Goal: Task Accomplishment & Management: Manage account settings

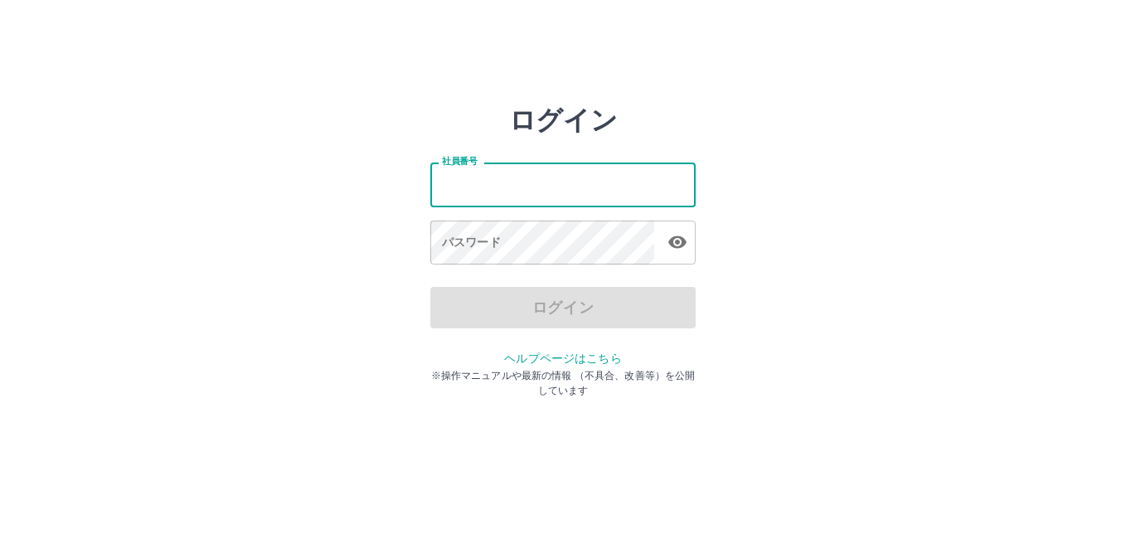
click at [542, 195] on input "社員番号" at bounding box center [562, 185] width 265 height 44
type input "*******"
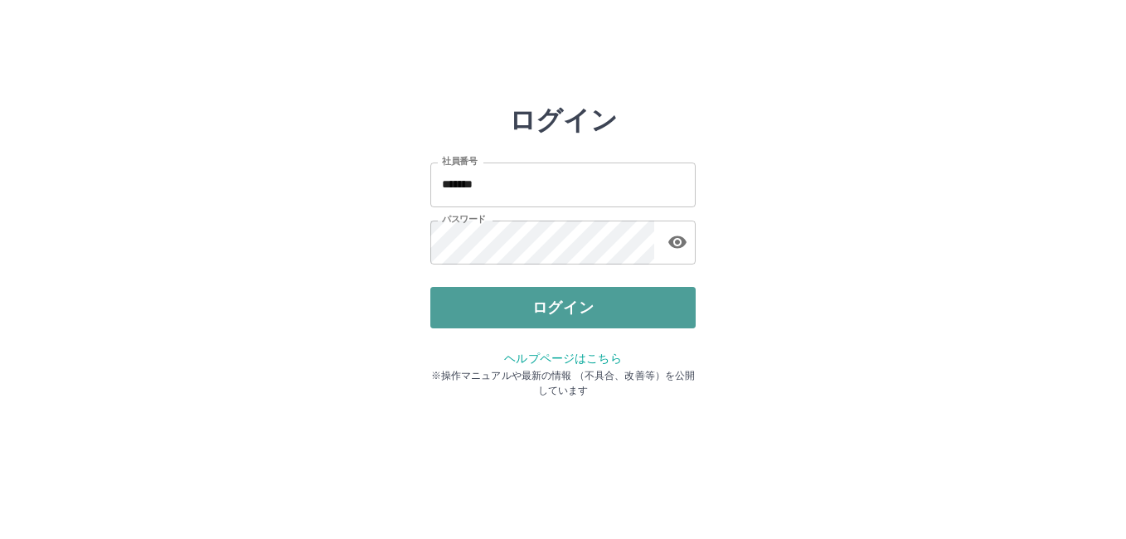
click at [508, 310] on button "ログイン" at bounding box center [562, 307] width 265 height 41
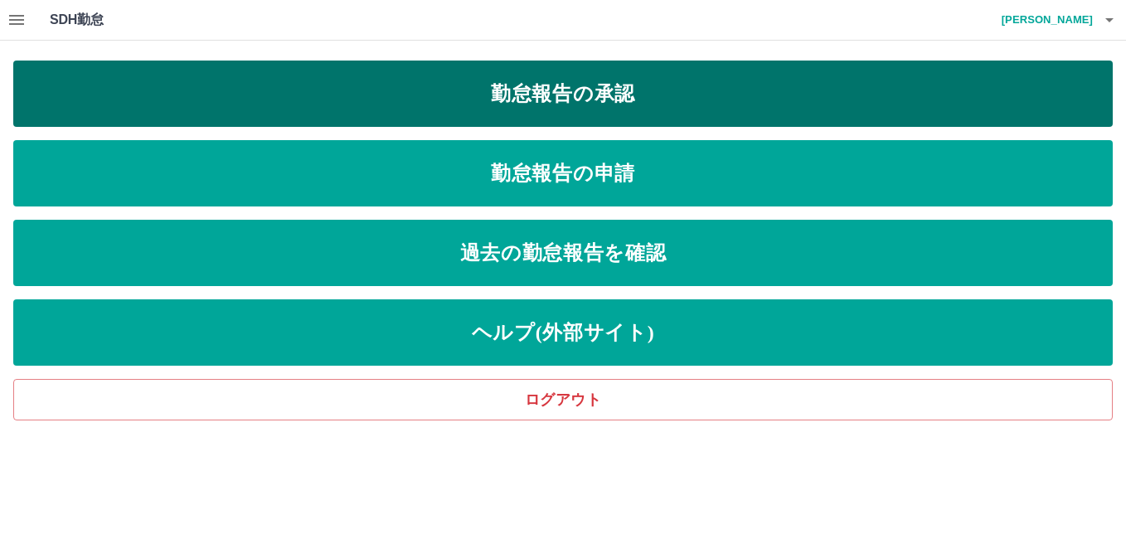
click at [511, 76] on link "勤怠報告の承認" at bounding box center [562, 94] width 1099 height 66
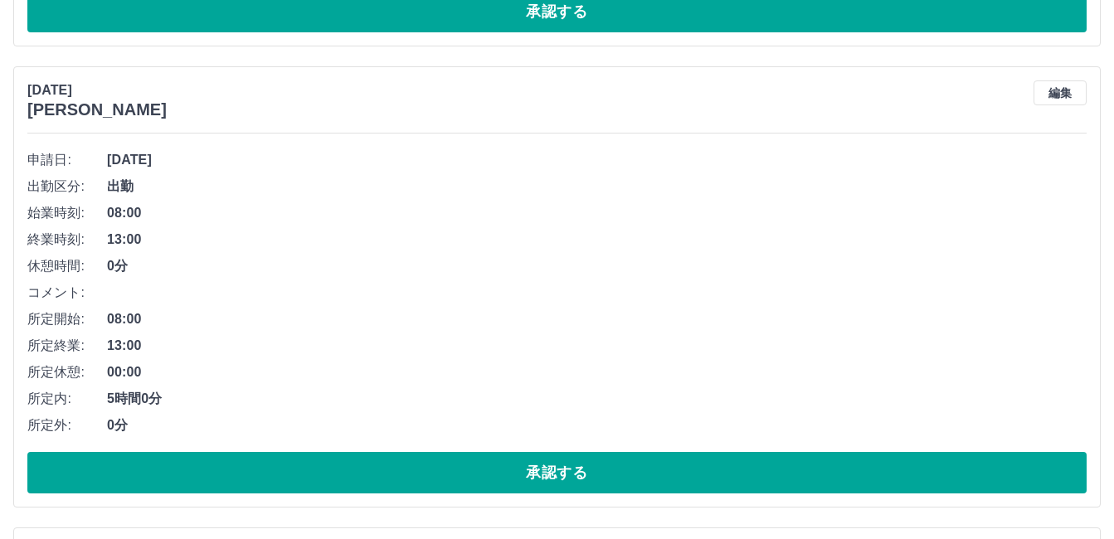
scroll to position [11251, 0]
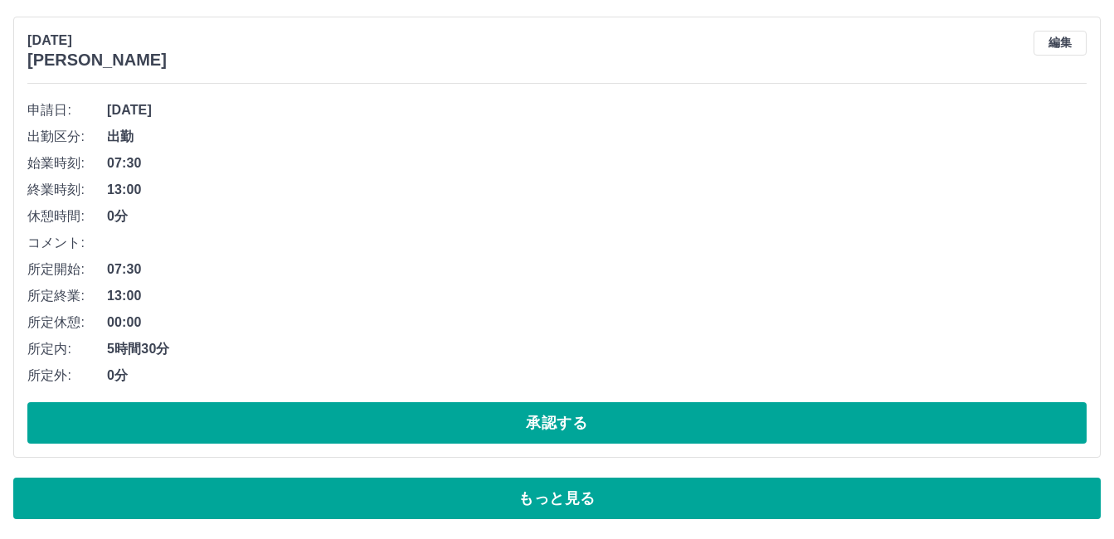
drag, startPoint x: 694, startPoint y: 501, endPoint x: 702, endPoint y: 491, distance: 13.0
click at [694, 500] on button "もっと見る" at bounding box center [556, 498] width 1087 height 41
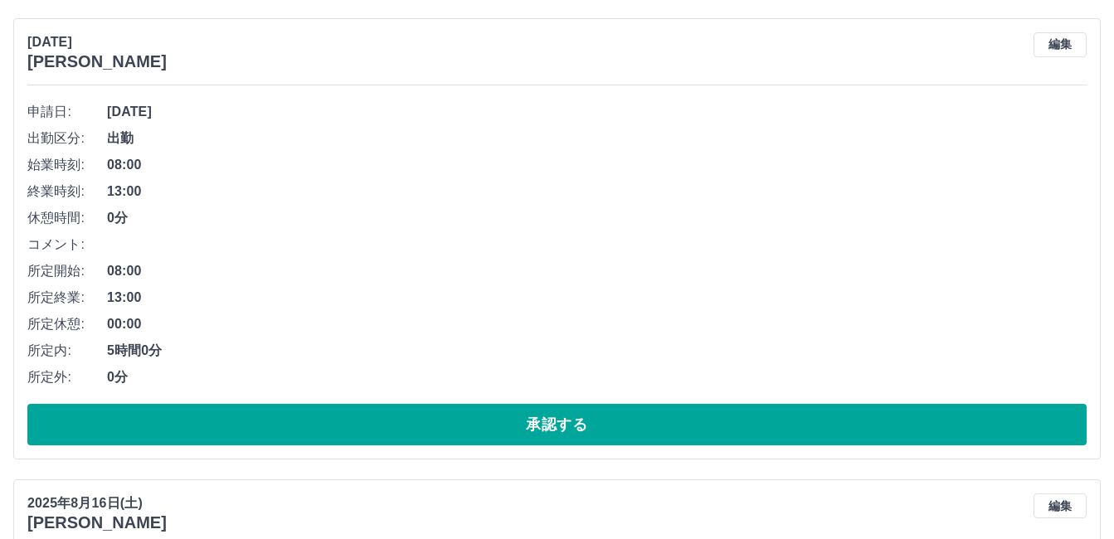
scroll to position [15397, 0]
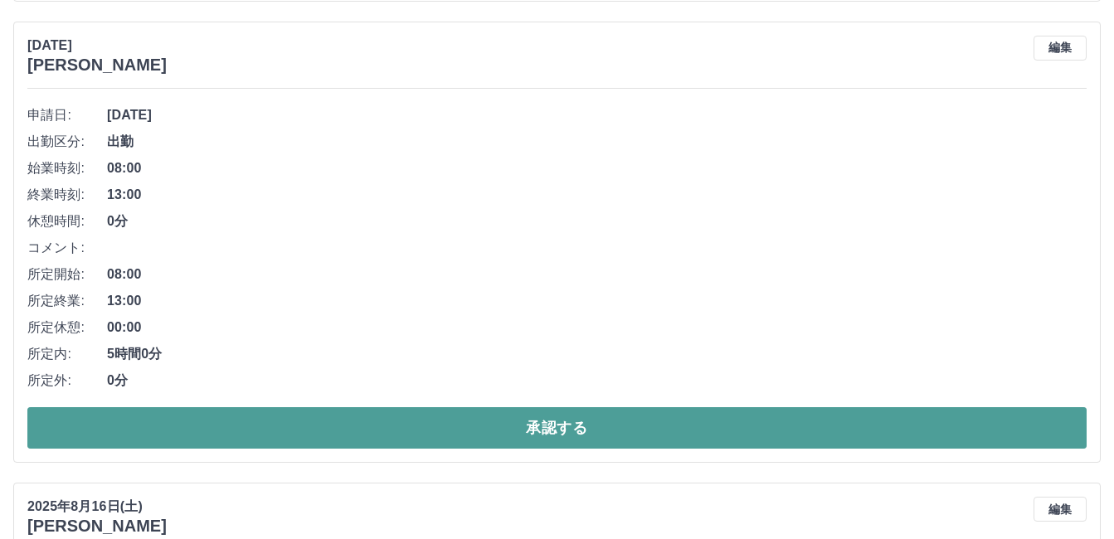
click at [378, 420] on button "承認する" at bounding box center [556, 427] width 1059 height 41
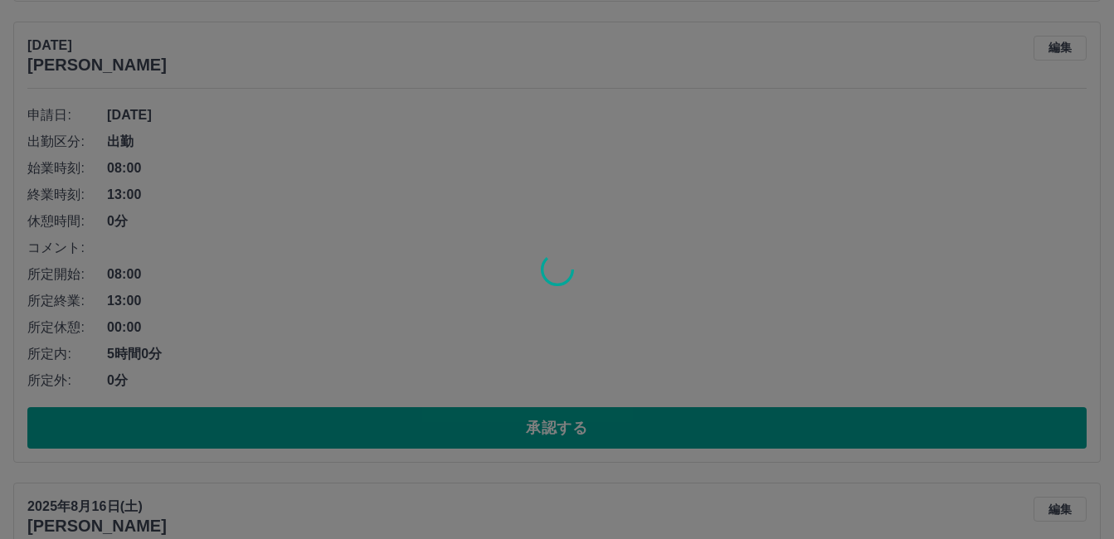
scroll to position [11251, 0]
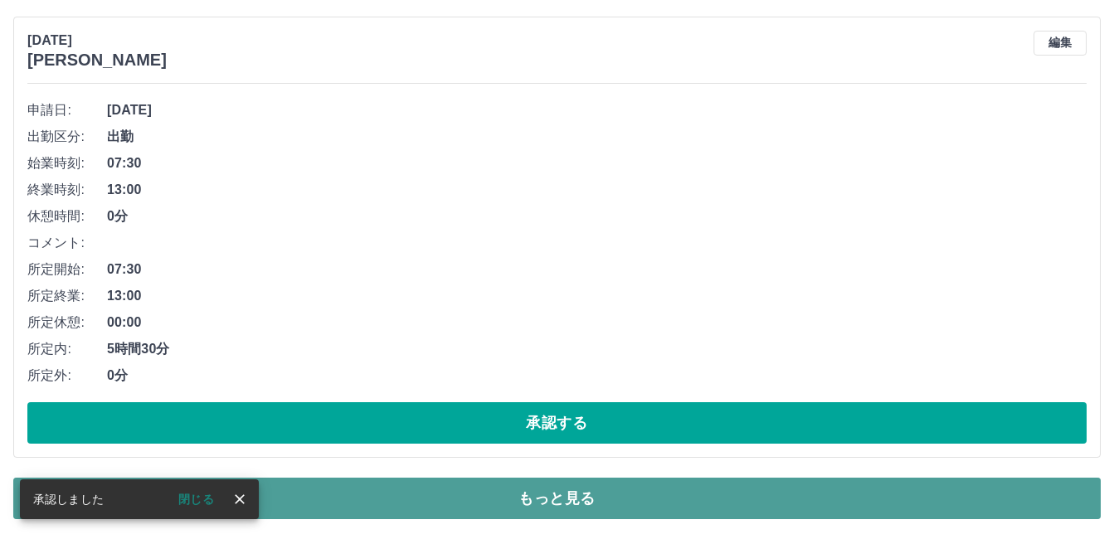
click at [561, 488] on button "もっと見る" at bounding box center [556, 498] width 1087 height 41
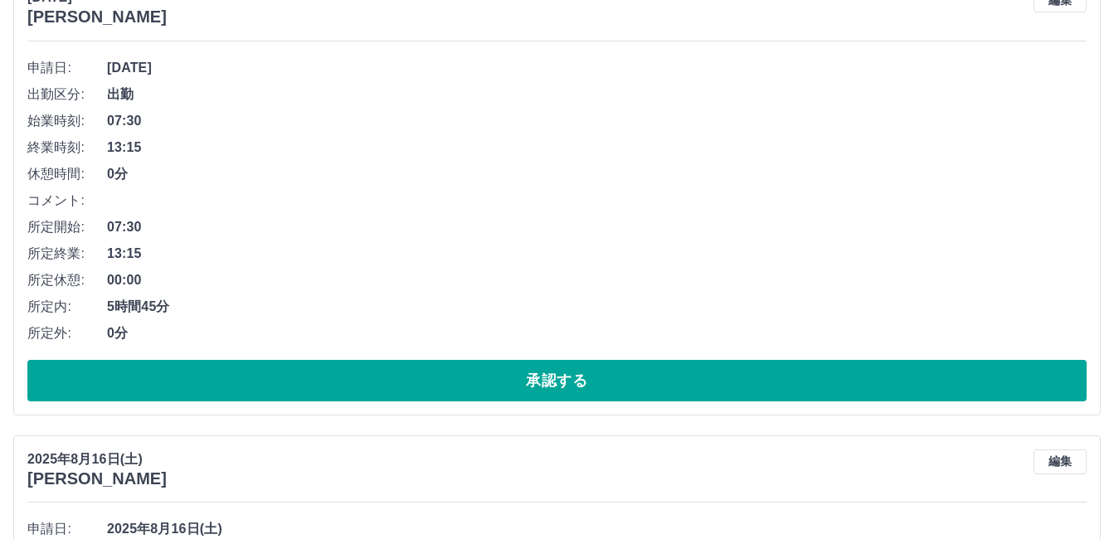
scroll to position [14951, 0]
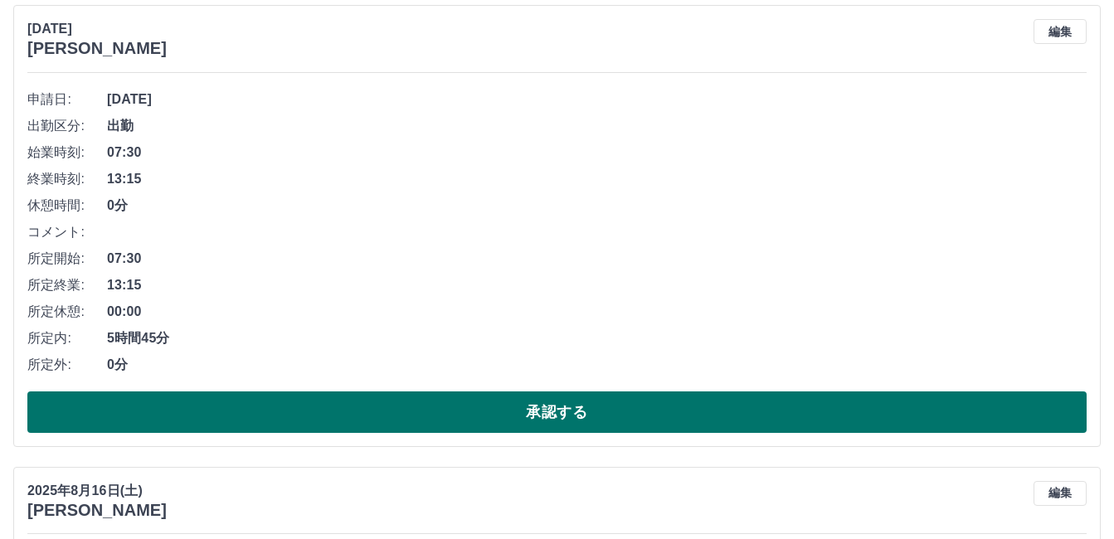
click at [420, 413] on button "承認する" at bounding box center [556, 411] width 1059 height 41
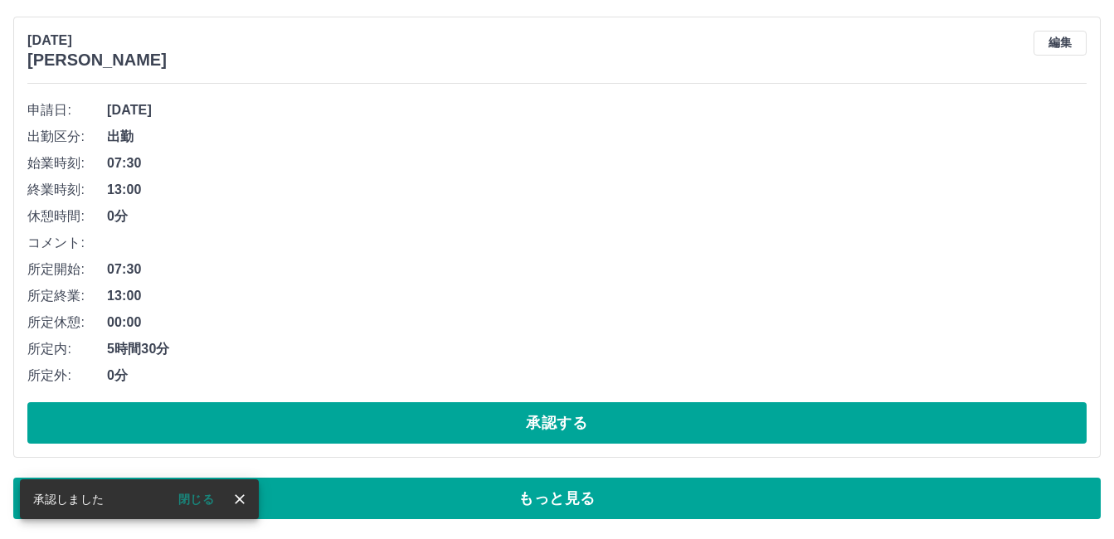
scroll to position [11251, 0]
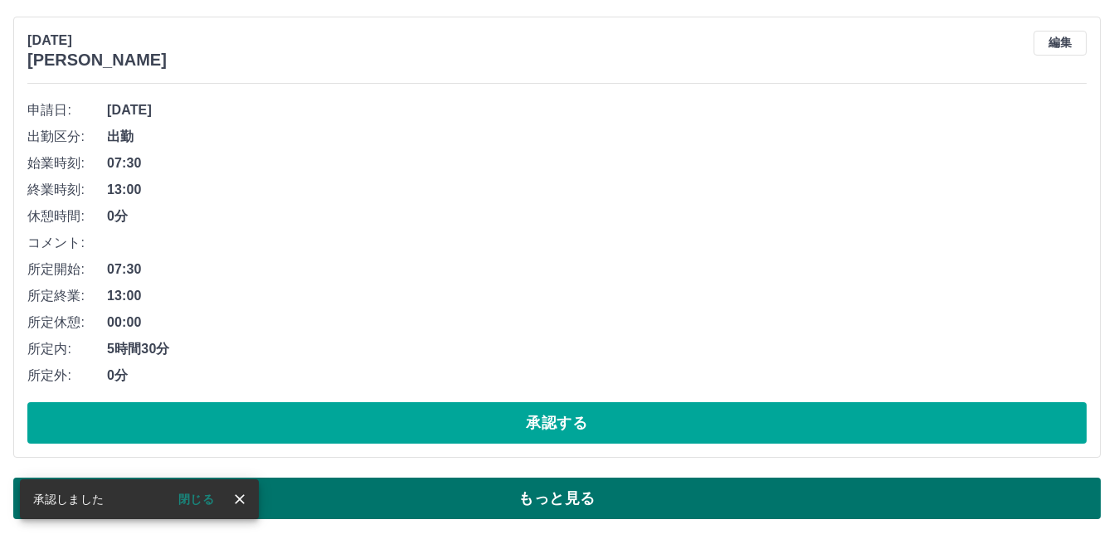
click at [703, 498] on button "もっと見る" at bounding box center [556, 498] width 1087 height 41
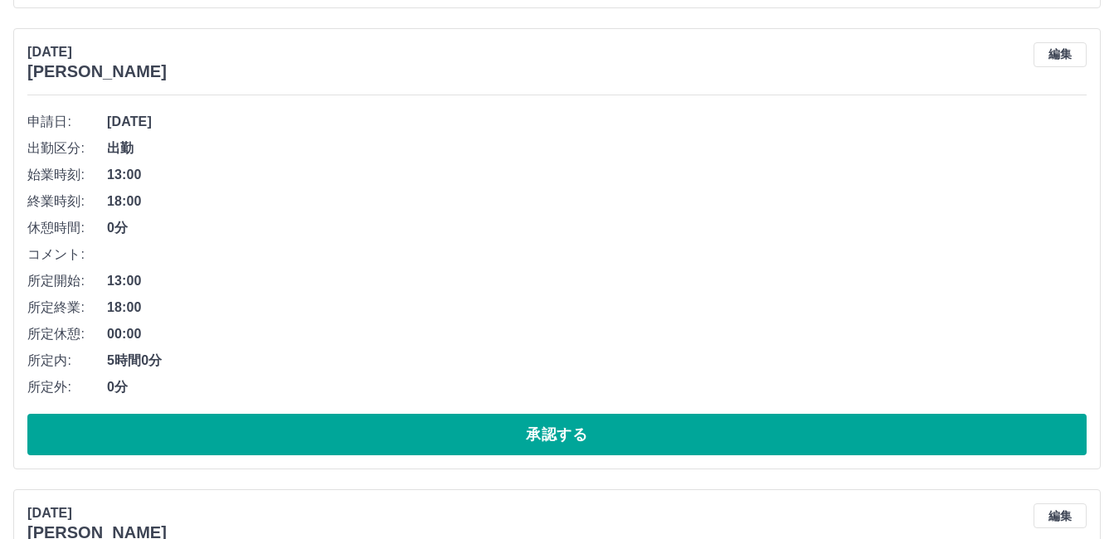
scroll to position [14099, 0]
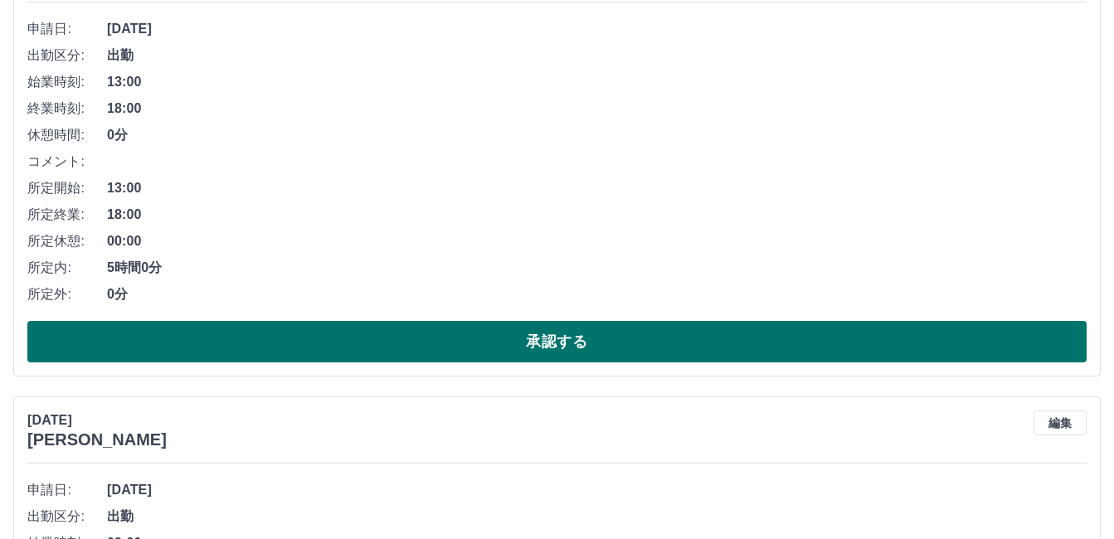
click at [373, 328] on button "承認する" at bounding box center [556, 341] width 1059 height 41
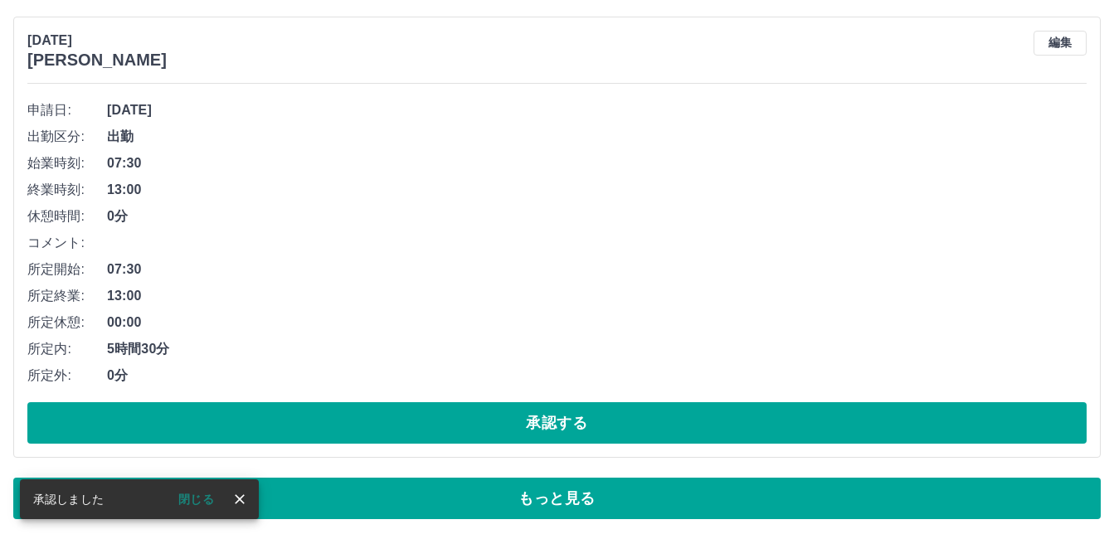
scroll to position [11251, 0]
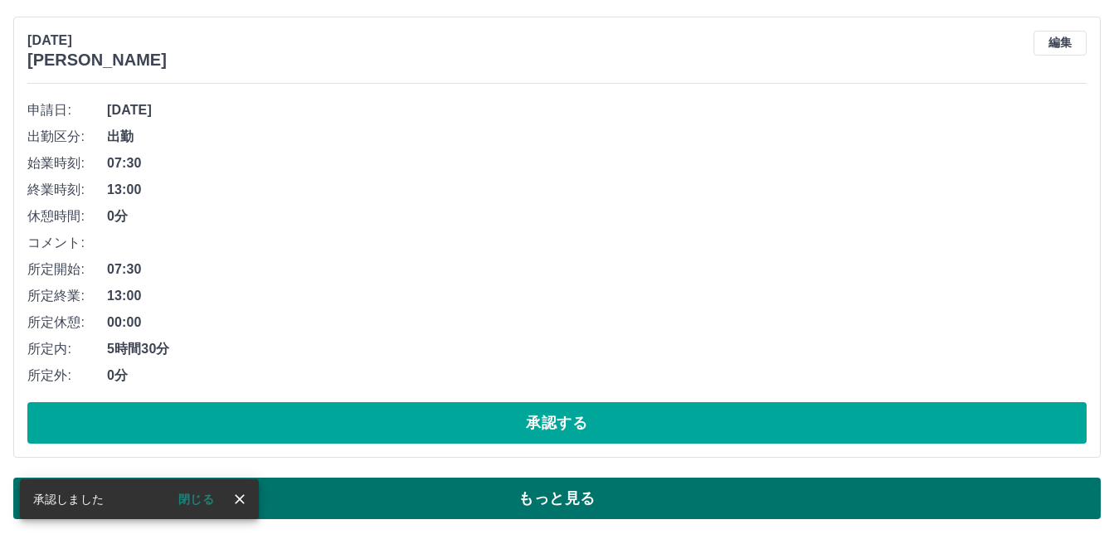
click at [604, 493] on button "もっと見る" at bounding box center [556, 498] width 1087 height 41
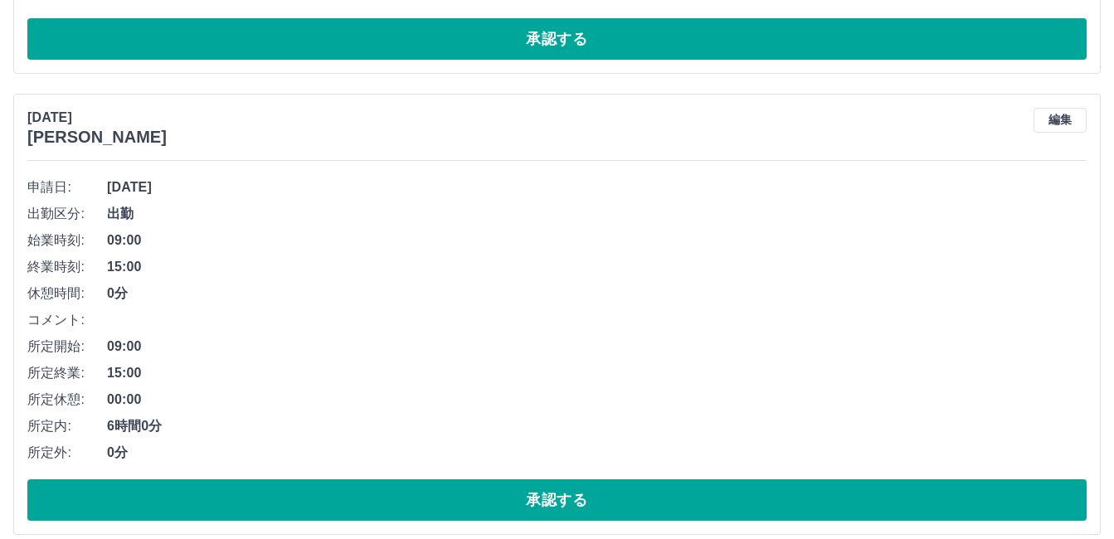
scroll to position [13966, 0]
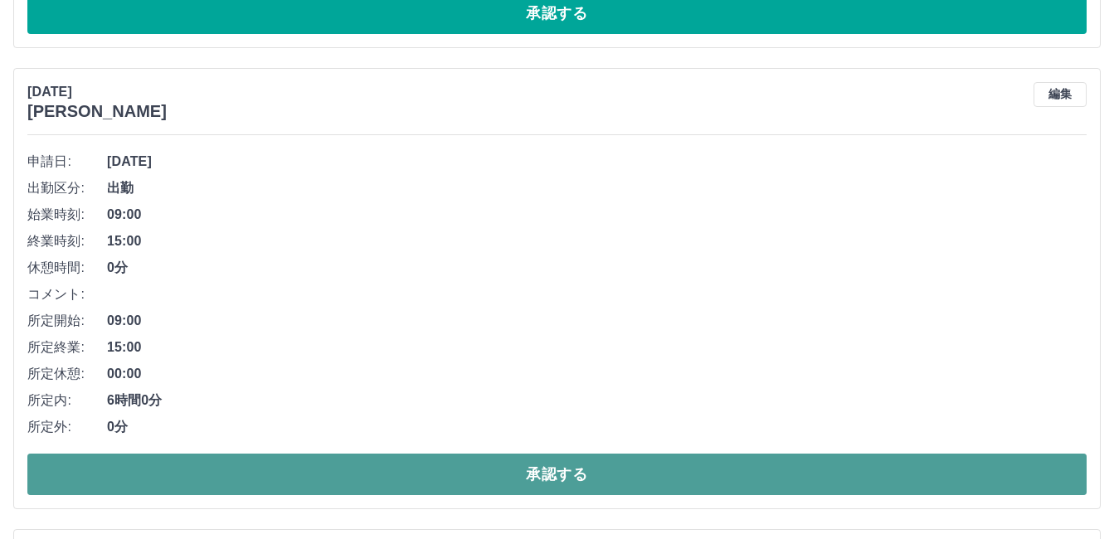
click at [259, 476] on button "承認する" at bounding box center [556, 474] width 1059 height 41
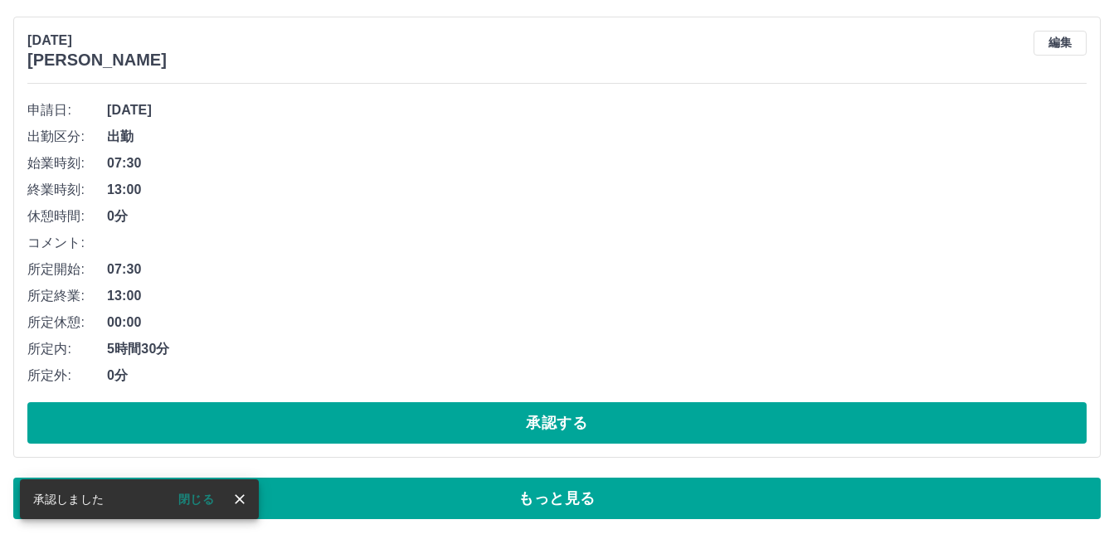
scroll to position [11251, 0]
drag, startPoint x: 505, startPoint y: 497, endPoint x: 512, endPoint y: 491, distance: 10.0
click at [505, 497] on button "もっと見る" at bounding box center [556, 498] width 1087 height 41
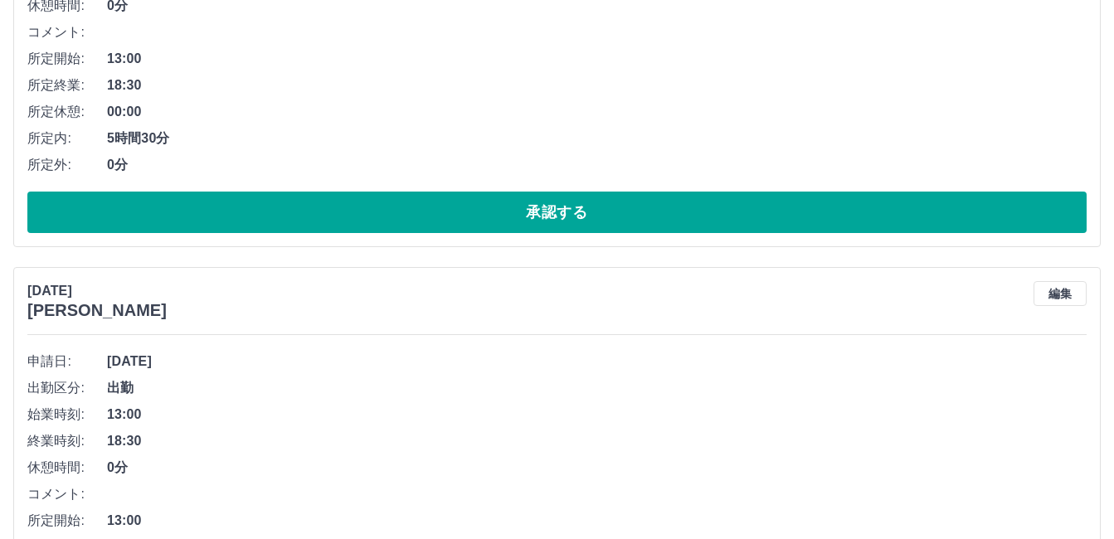
scroll to position [13607, 0]
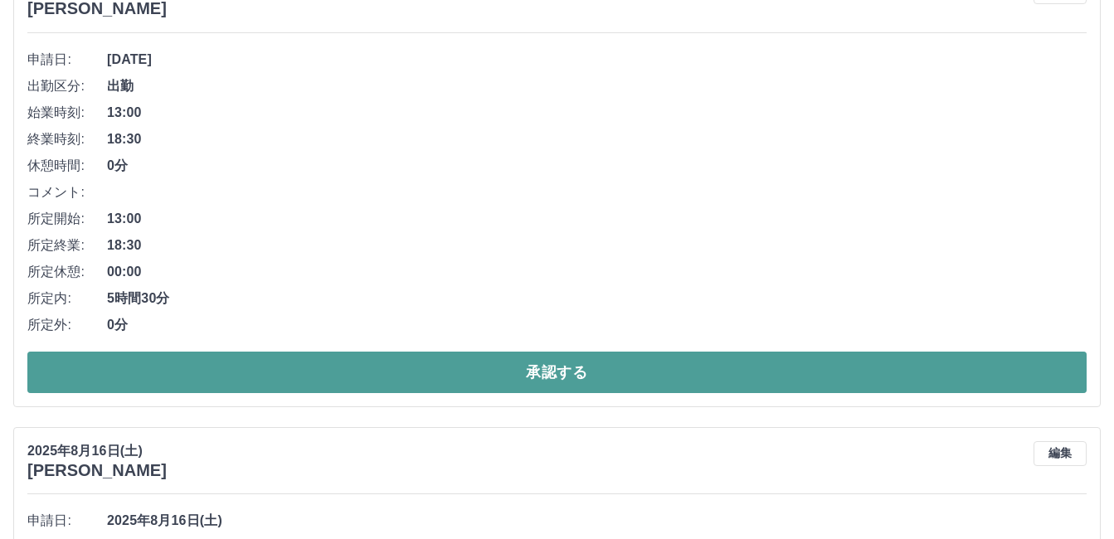
click at [196, 364] on button "承認する" at bounding box center [556, 372] width 1059 height 41
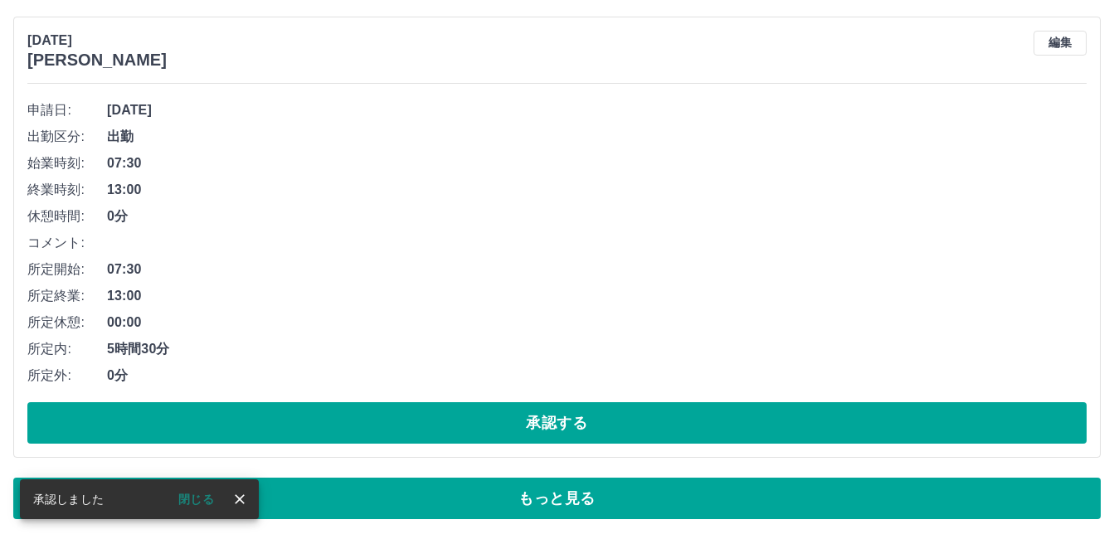
scroll to position [11251, 0]
click at [805, 504] on button "もっと見る" at bounding box center [556, 498] width 1087 height 41
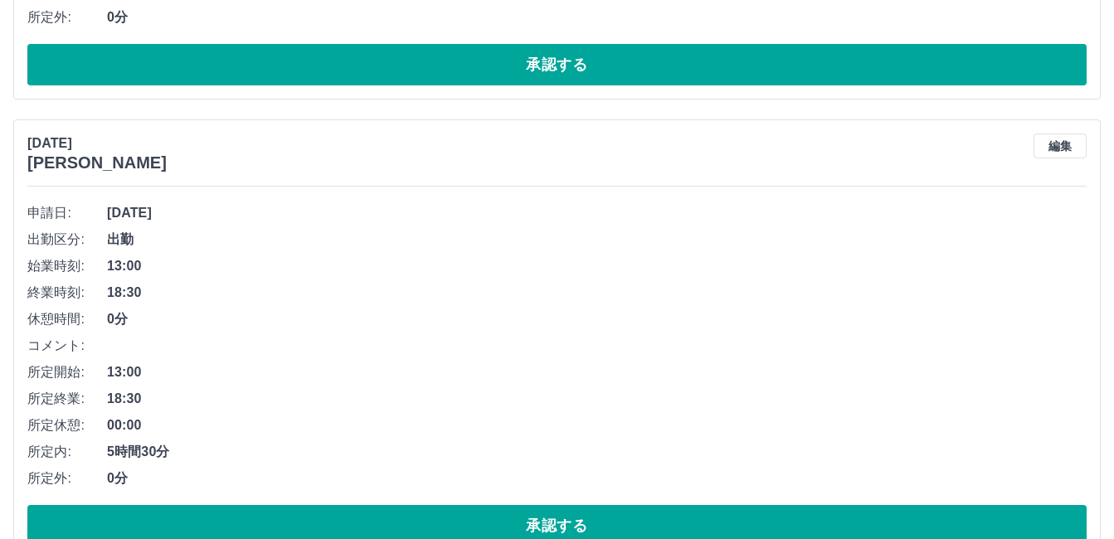
scroll to position [13075, 0]
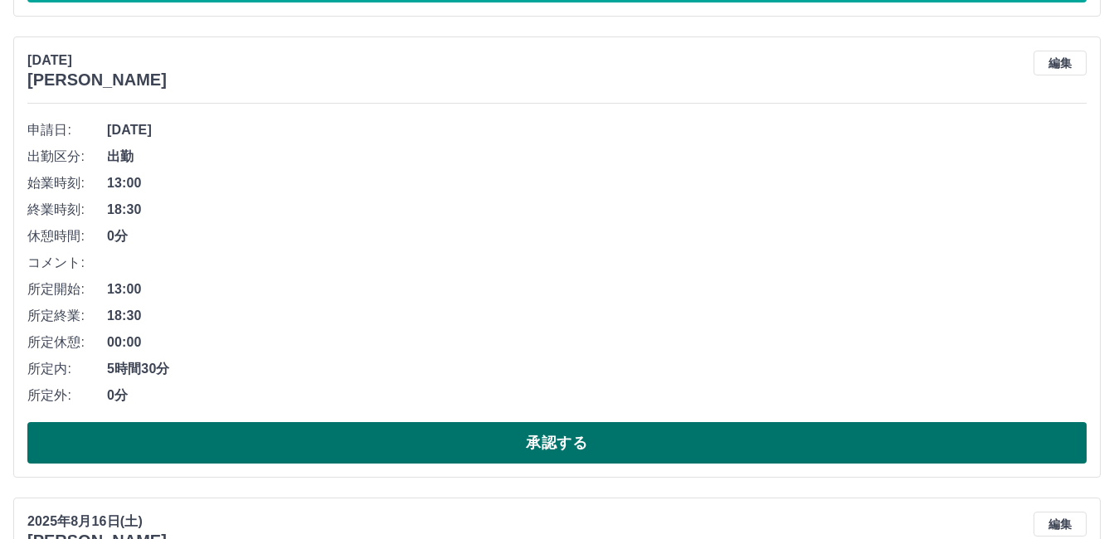
click at [259, 441] on button "承認する" at bounding box center [556, 442] width 1059 height 41
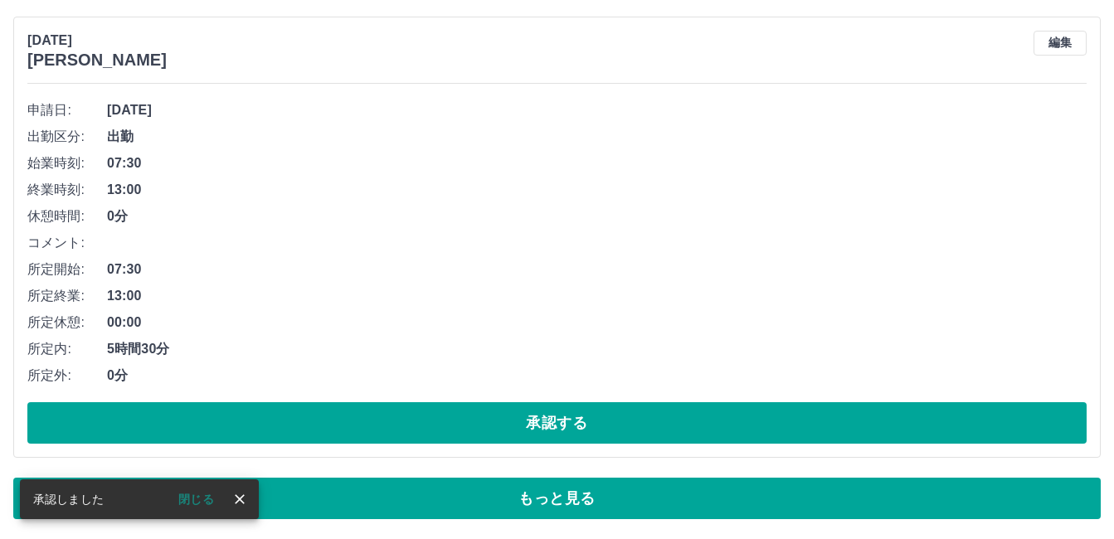
scroll to position [11251, 0]
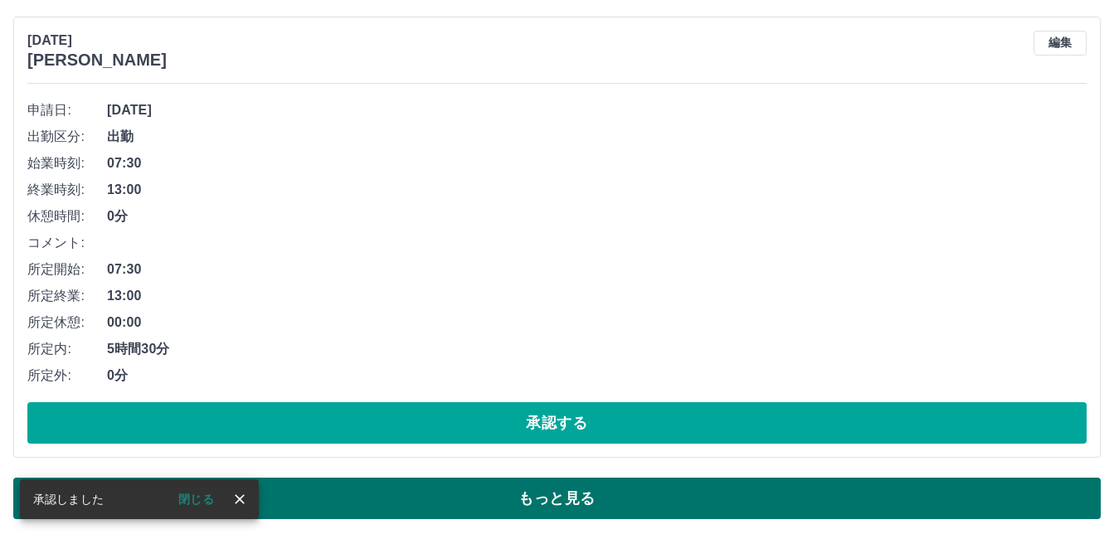
click at [617, 502] on button "もっと見る" at bounding box center [556, 498] width 1087 height 41
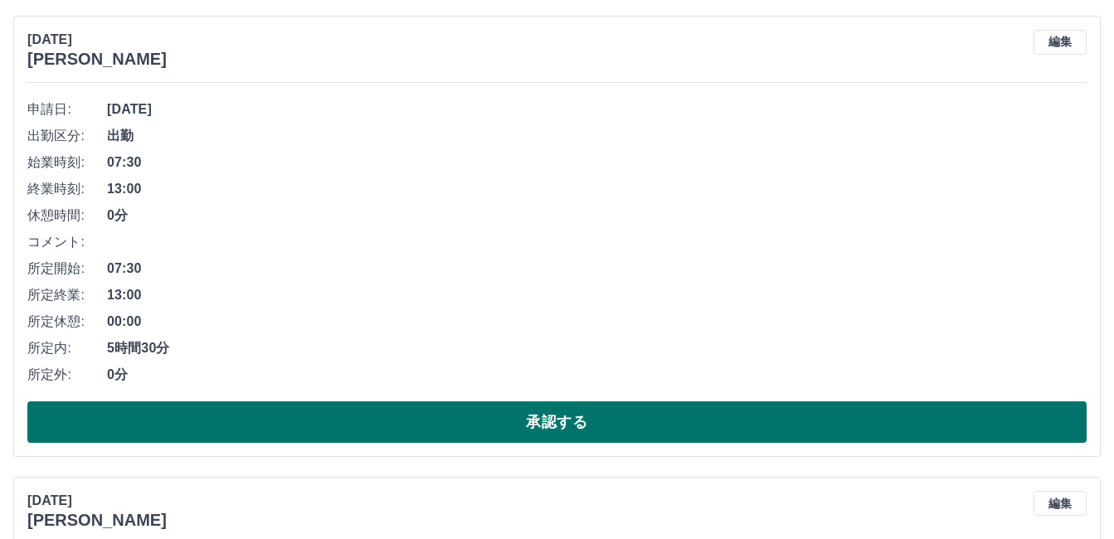
click at [259, 419] on button "承認する" at bounding box center [556, 421] width 1059 height 41
click at [201, 419] on button "承認する" at bounding box center [556, 421] width 1059 height 41
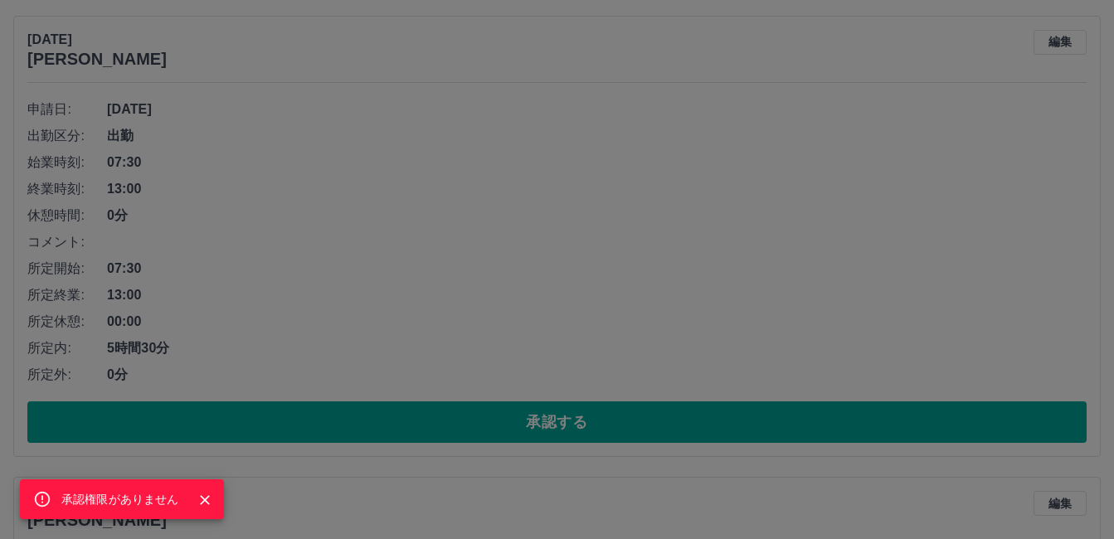
click at [203, 493] on icon "Close" at bounding box center [205, 500] width 17 height 17
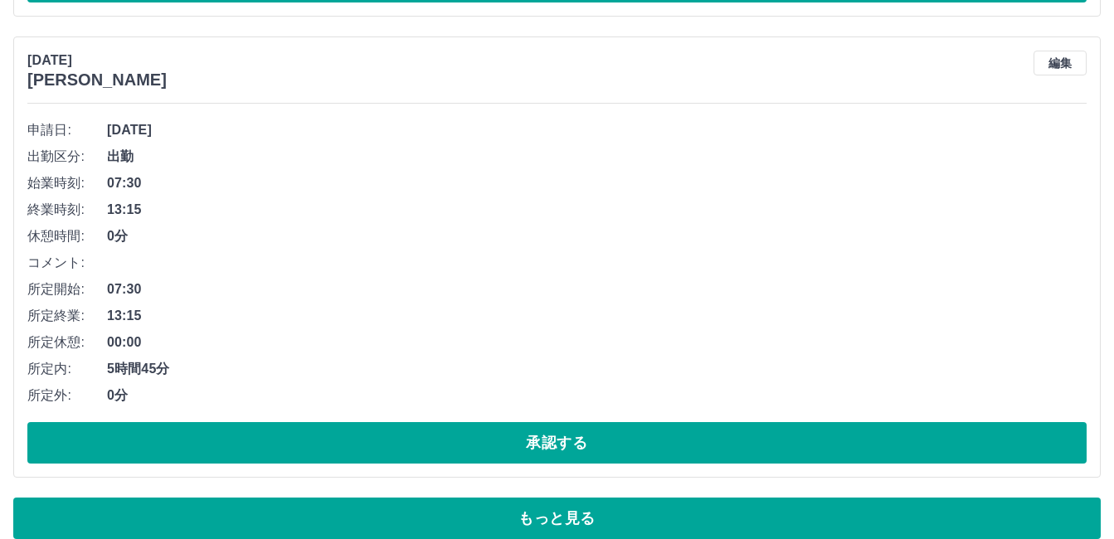
scroll to position [11712, 0]
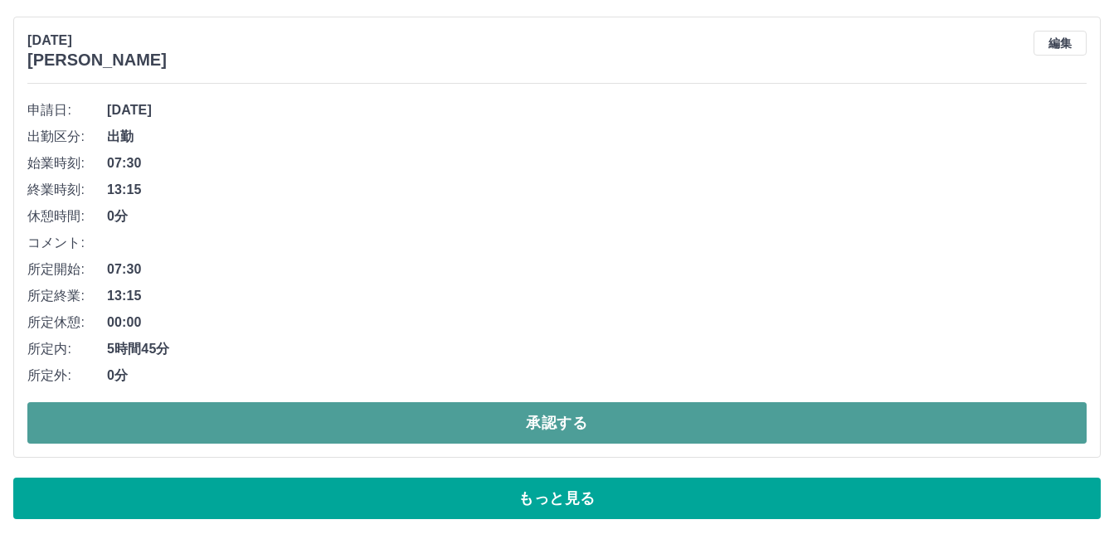
click at [300, 414] on button "承認する" at bounding box center [556, 422] width 1059 height 41
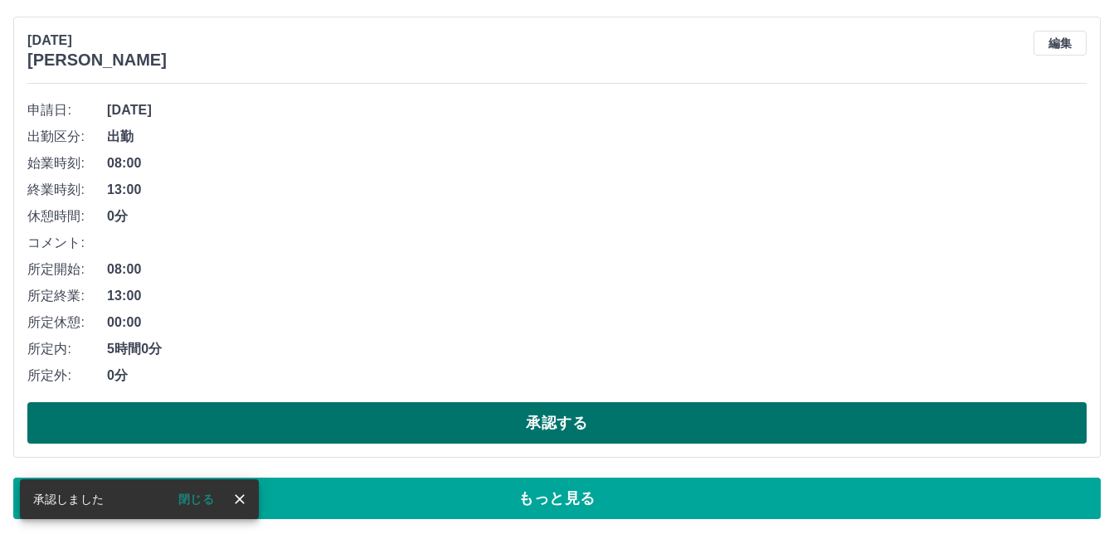
click at [328, 417] on button "承認する" at bounding box center [556, 422] width 1059 height 41
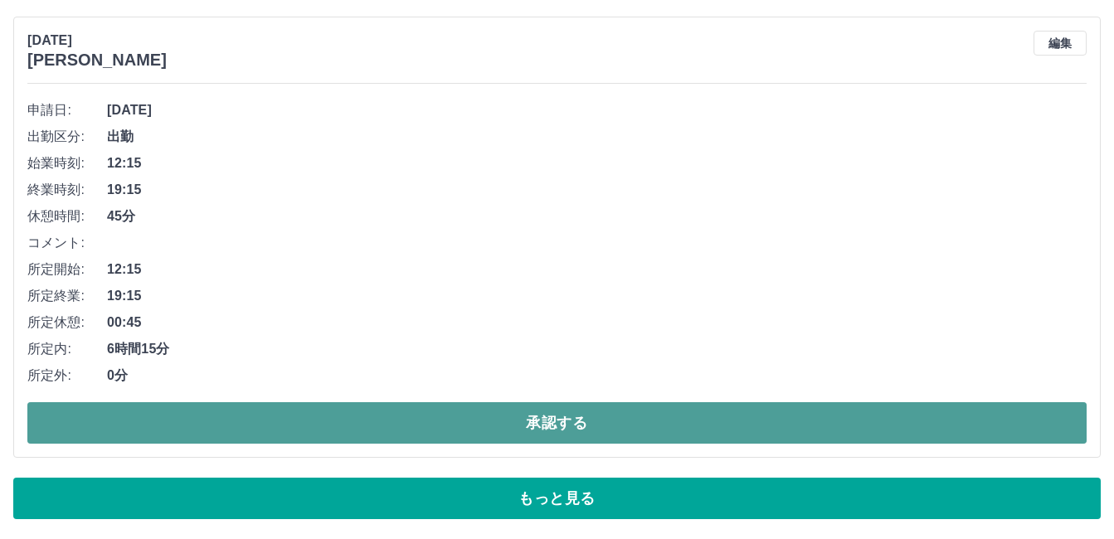
click at [360, 407] on button "承認する" at bounding box center [556, 422] width 1059 height 41
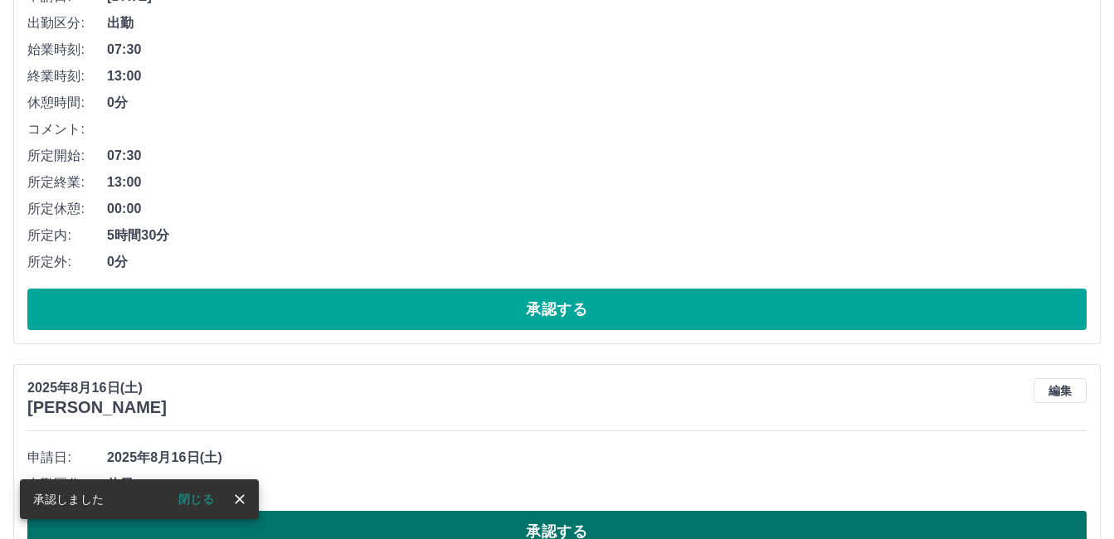
scroll to position [11307, 0]
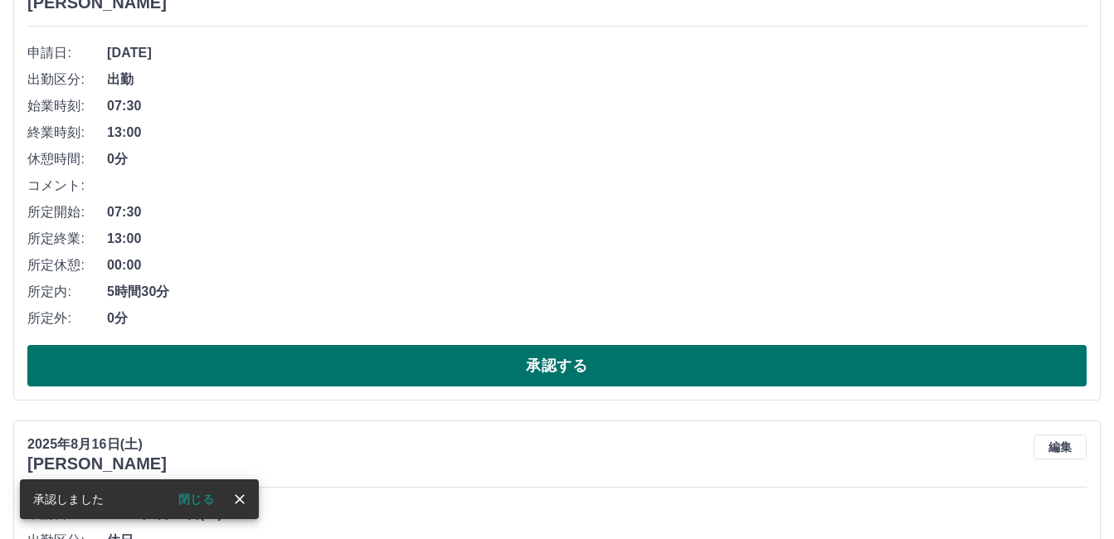
click at [313, 361] on button "承認する" at bounding box center [556, 365] width 1059 height 41
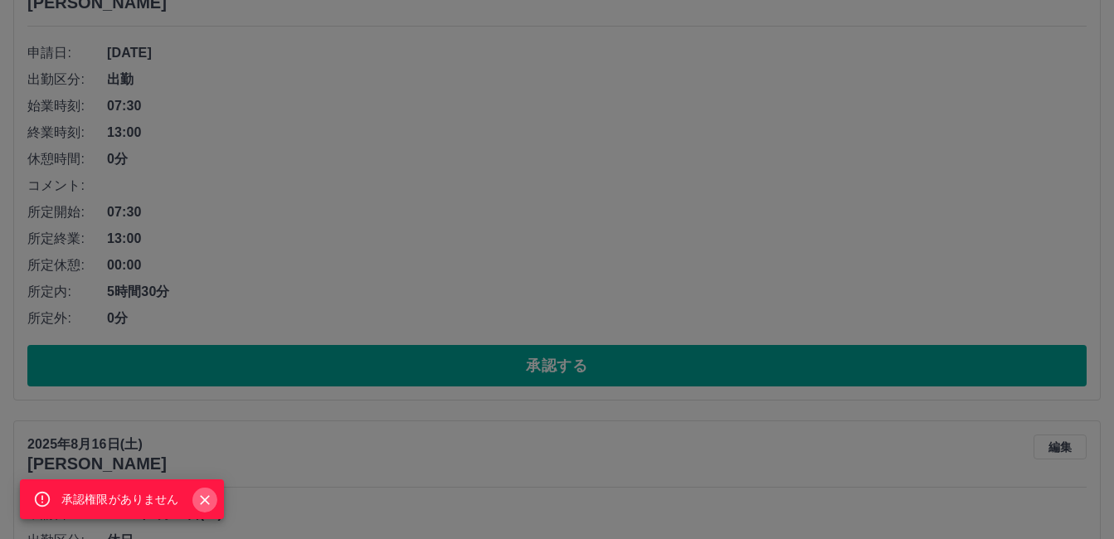
click at [206, 497] on icon "Close" at bounding box center [205, 500] width 10 height 10
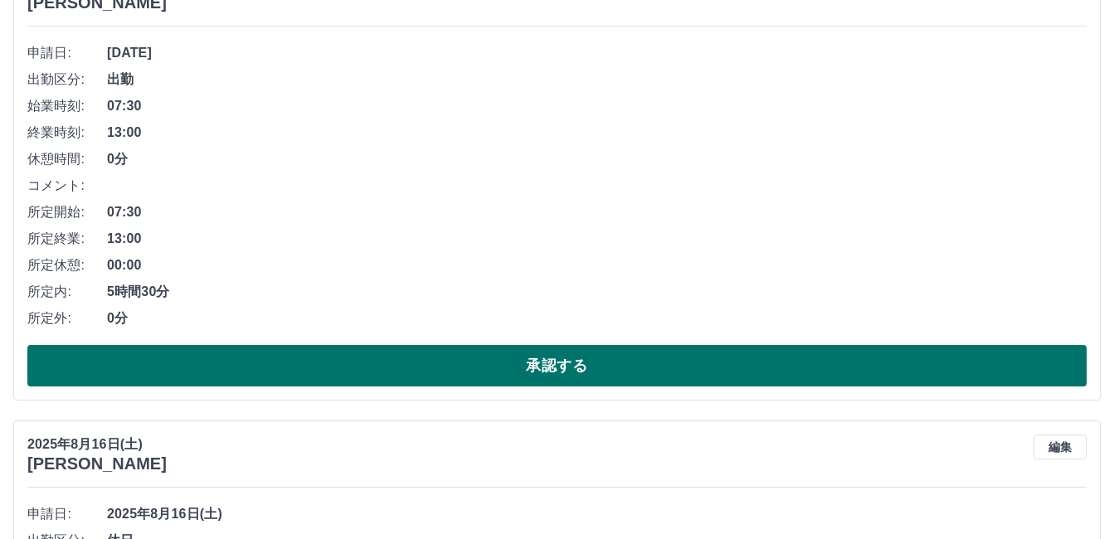
click at [317, 360] on button "承認する" at bounding box center [556, 365] width 1059 height 41
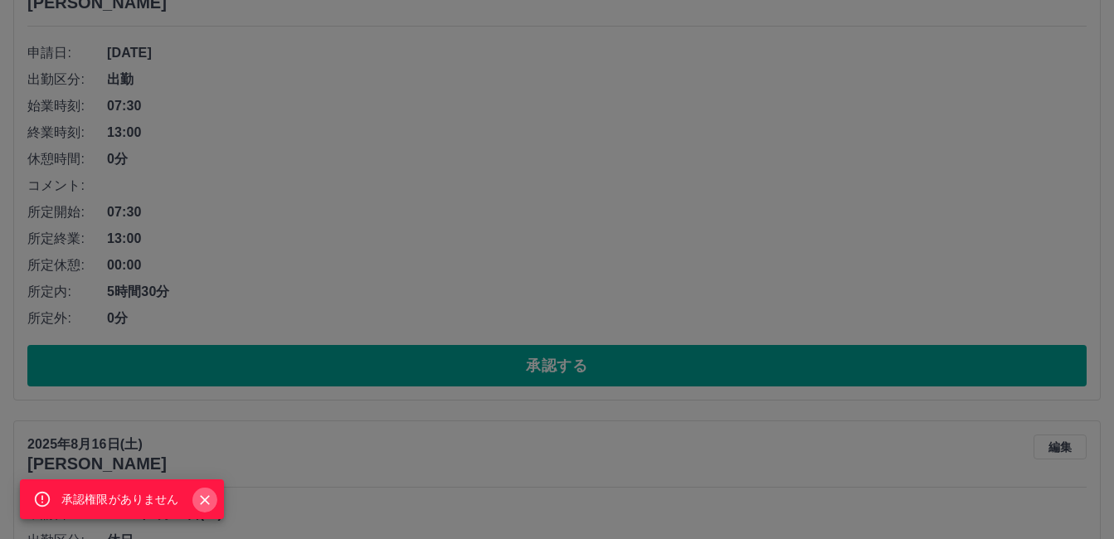
click at [201, 495] on icon "Close" at bounding box center [205, 500] width 17 height 17
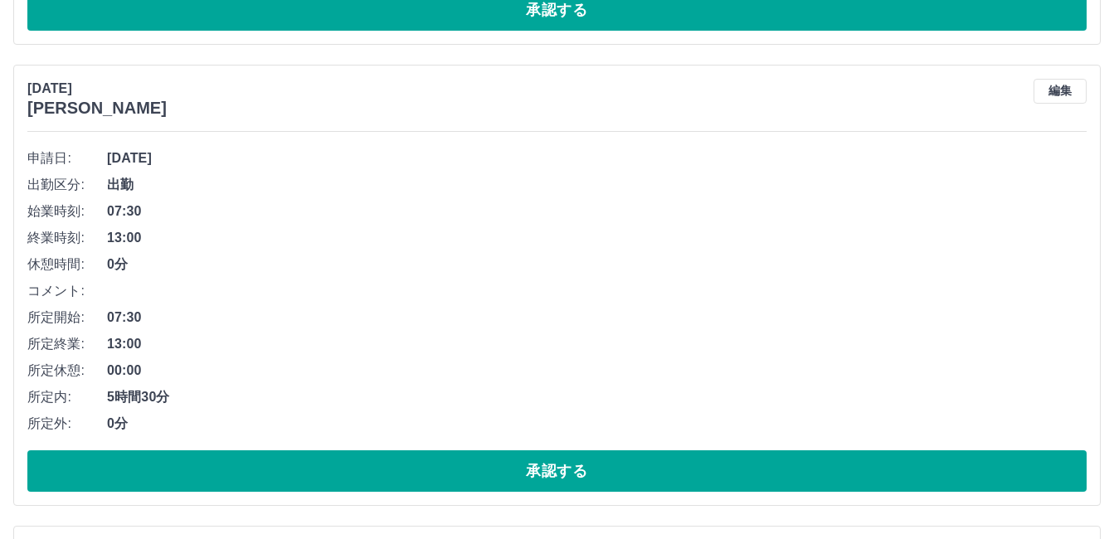
scroll to position [11224, 0]
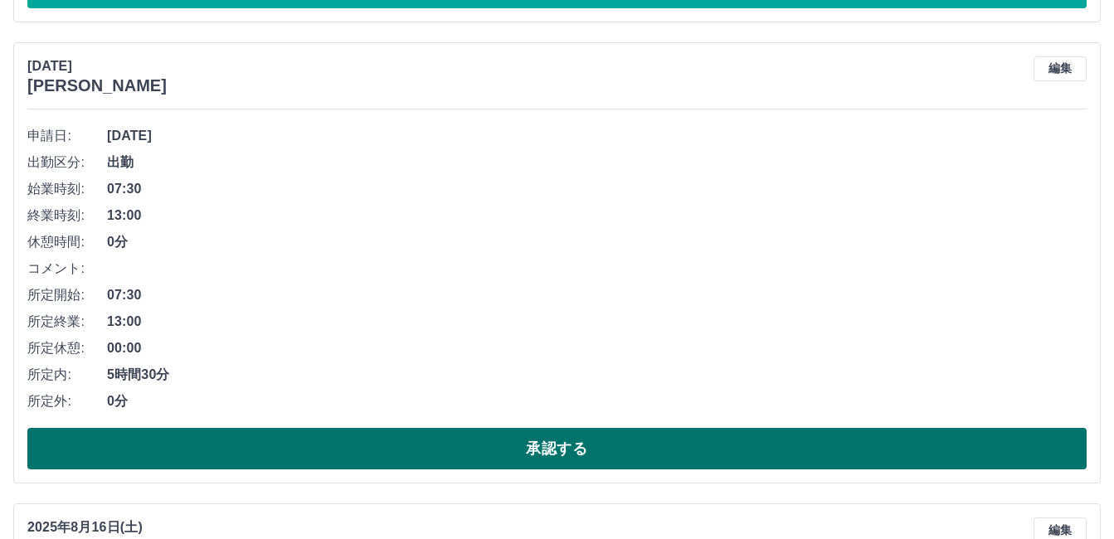
click at [309, 454] on button "承認する" at bounding box center [556, 448] width 1059 height 41
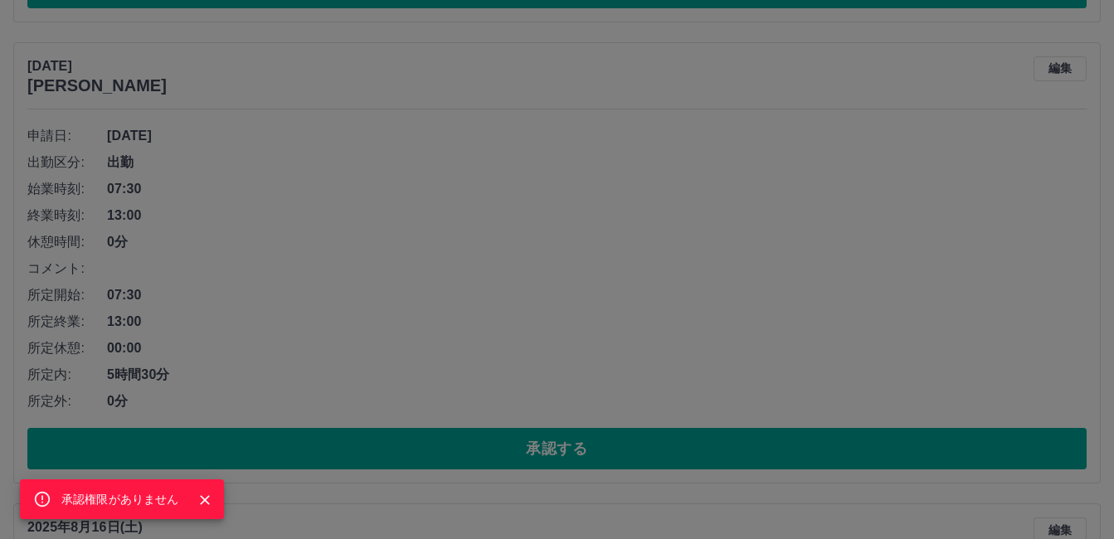
click at [203, 497] on icon "Close" at bounding box center [205, 500] width 17 height 17
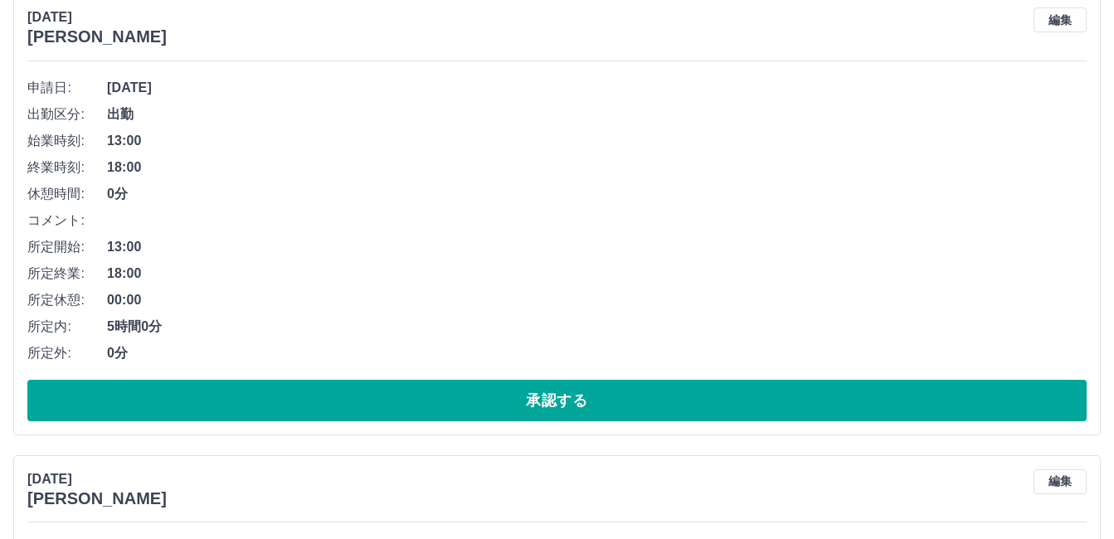
scroll to position [10810, 0]
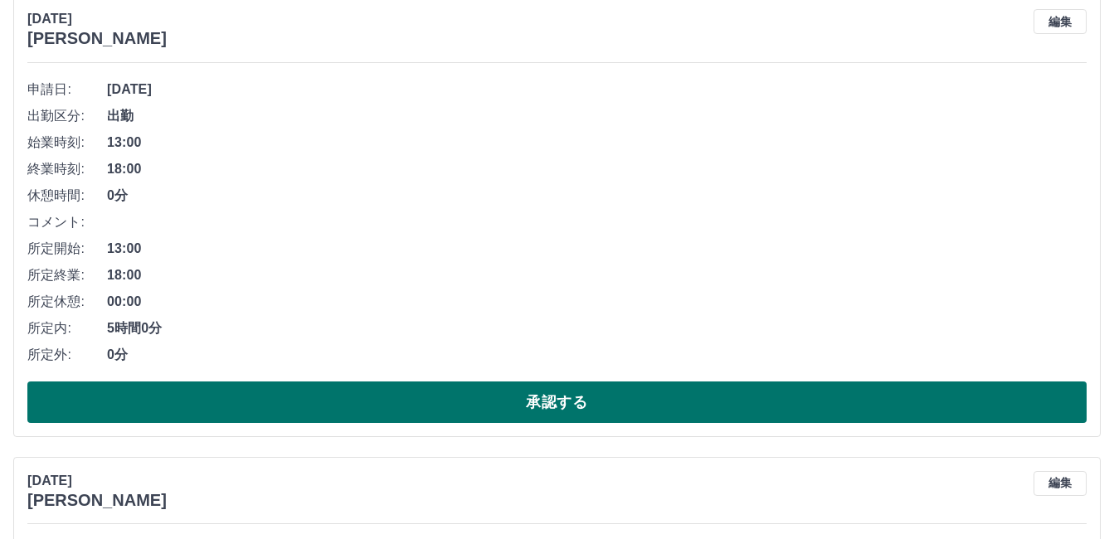
click at [313, 401] on button "承認する" at bounding box center [556, 401] width 1059 height 41
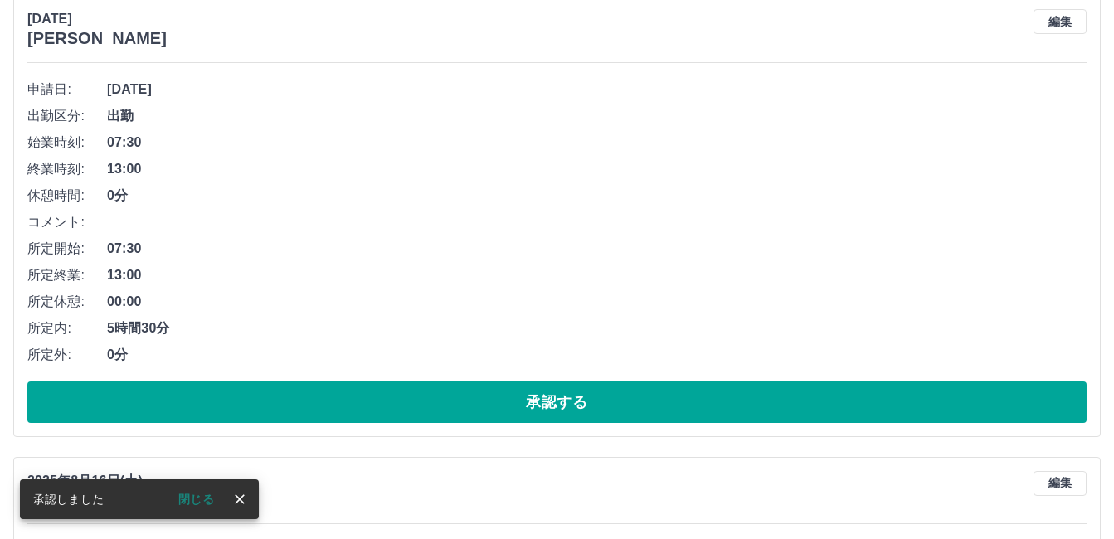
scroll to position [10348, 0]
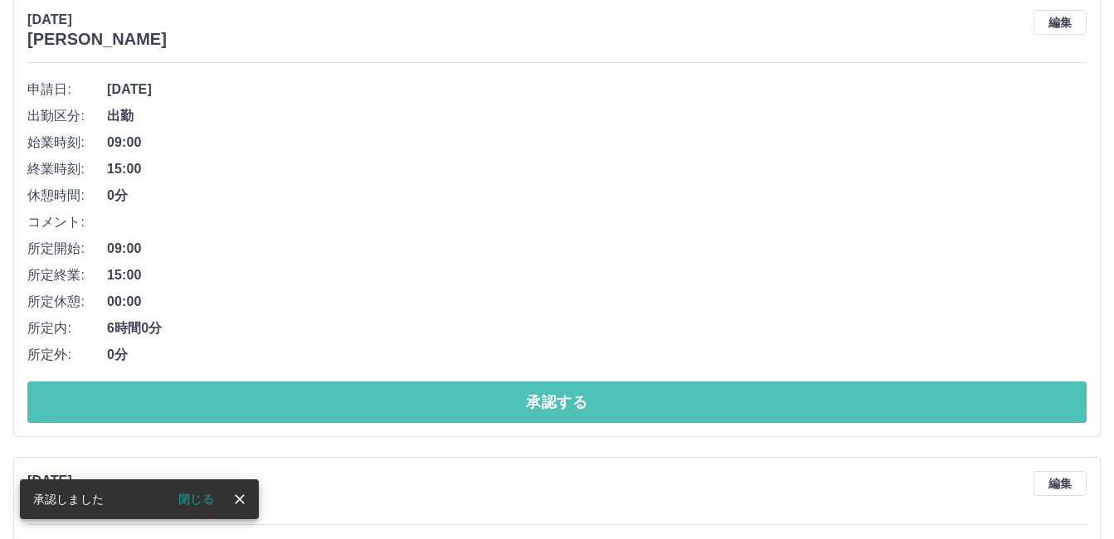
click at [310, 403] on button "承認する" at bounding box center [556, 401] width 1059 height 41
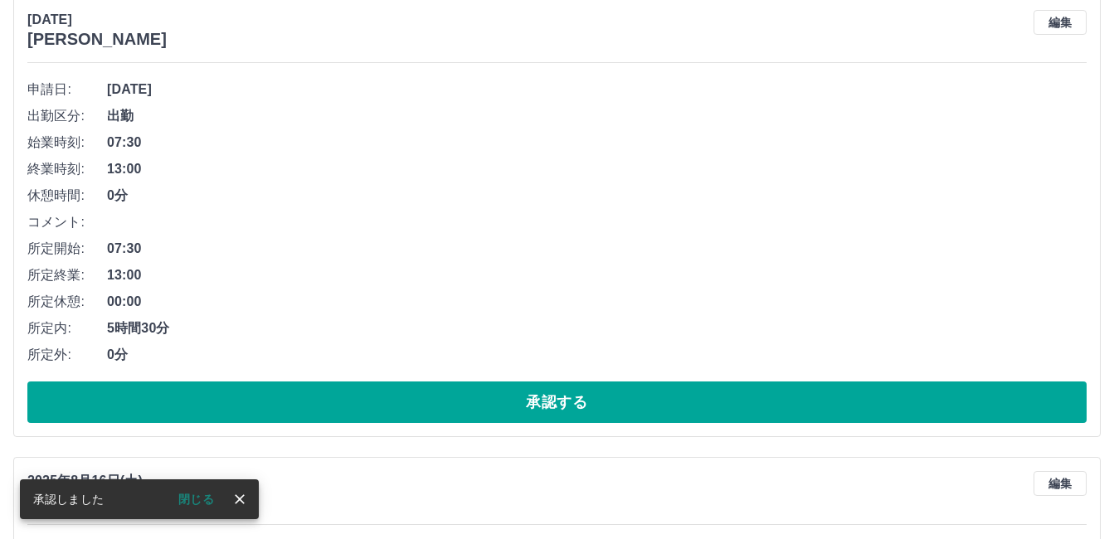
scroll to position [9887, 0]
click at [310, 403] on button "承認する" at bounding box center [556, 401] width 1059 height 41
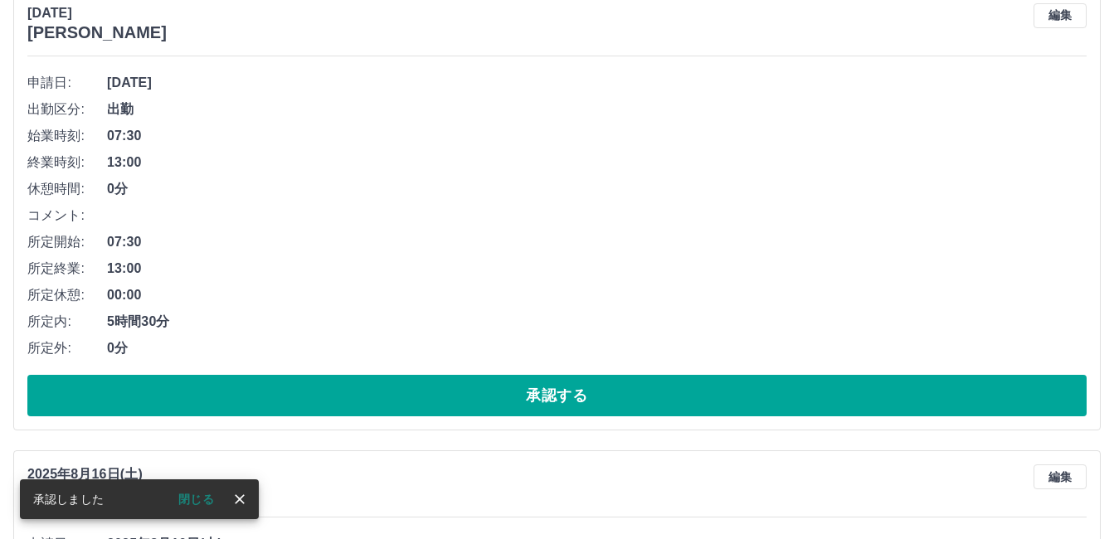
scroll to position [9923, 0]
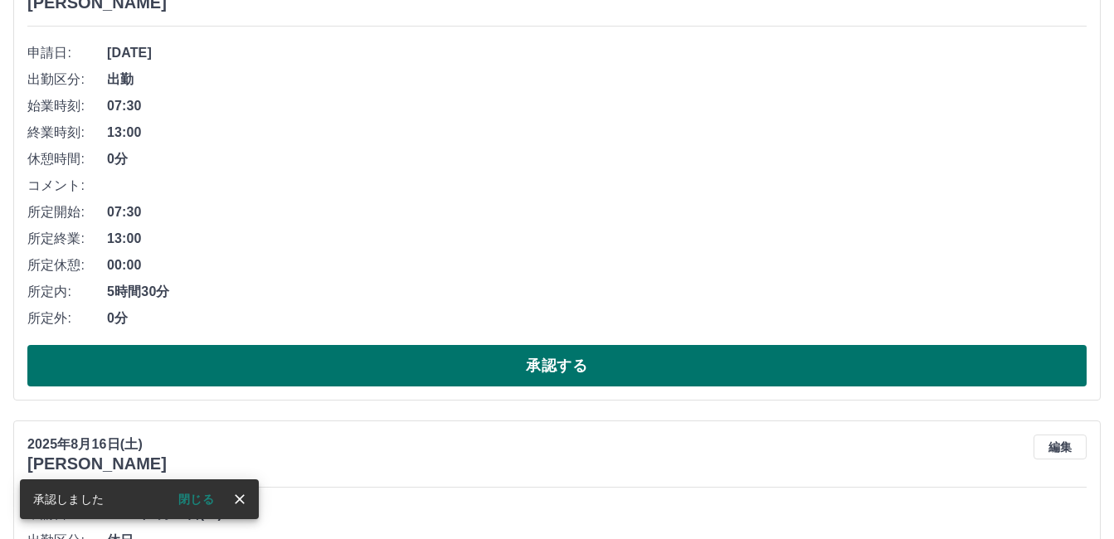
click at [305, 373] on button "承認する" at bounding box center [556, 365] width 1059 height 41
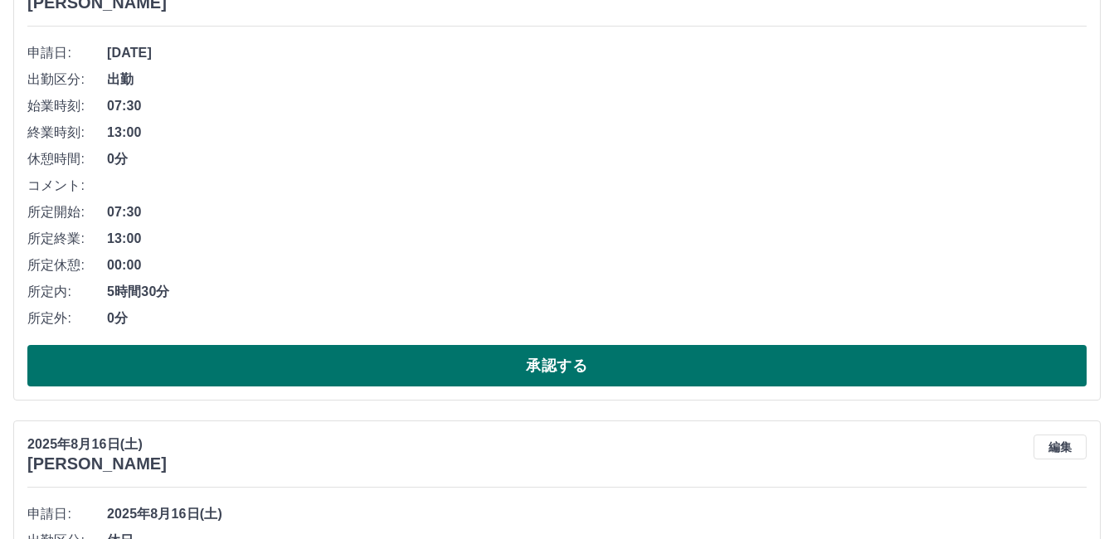
click at [294, 365] on button "承認する" at bounding box center [556, 365] width 1059 height 41
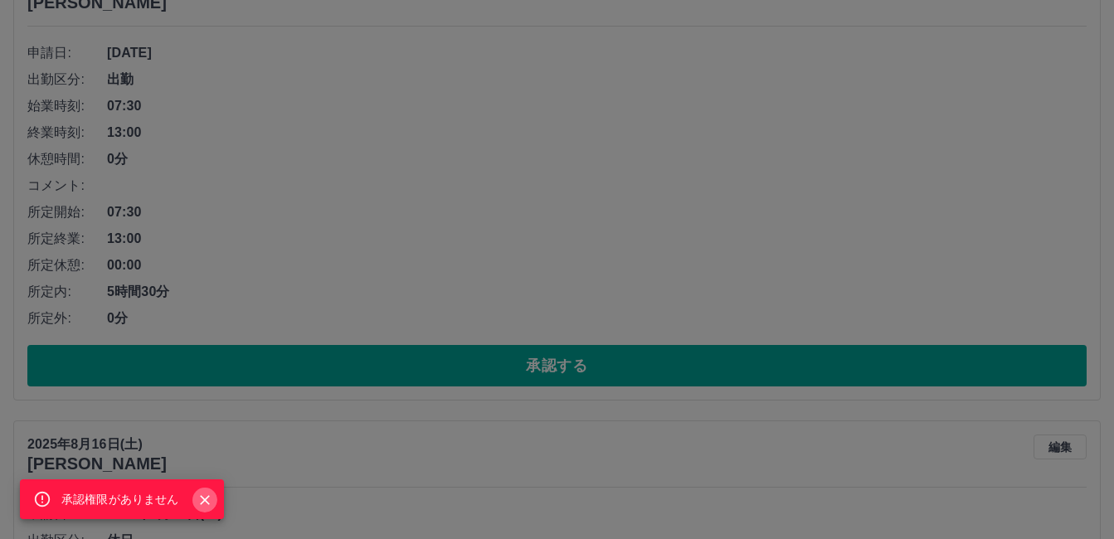
click at [200, 499] on icon "Close" at bounding box center [205, 500] width 17 height 17
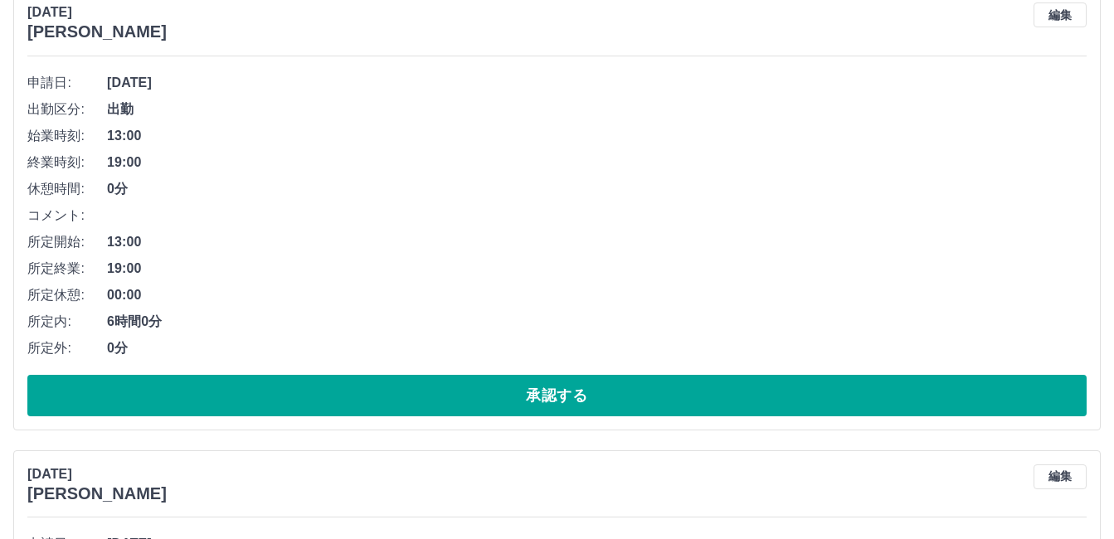
scroll to position [9343, 0]
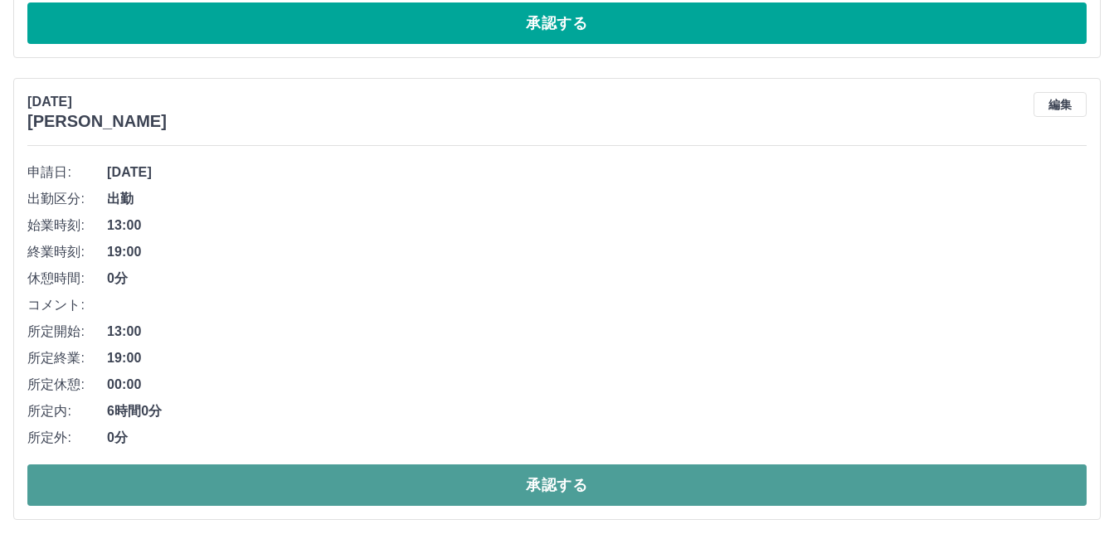
click at [294, 482] on button "承認する" at bounding box center [556, 484] width 1059 height 41
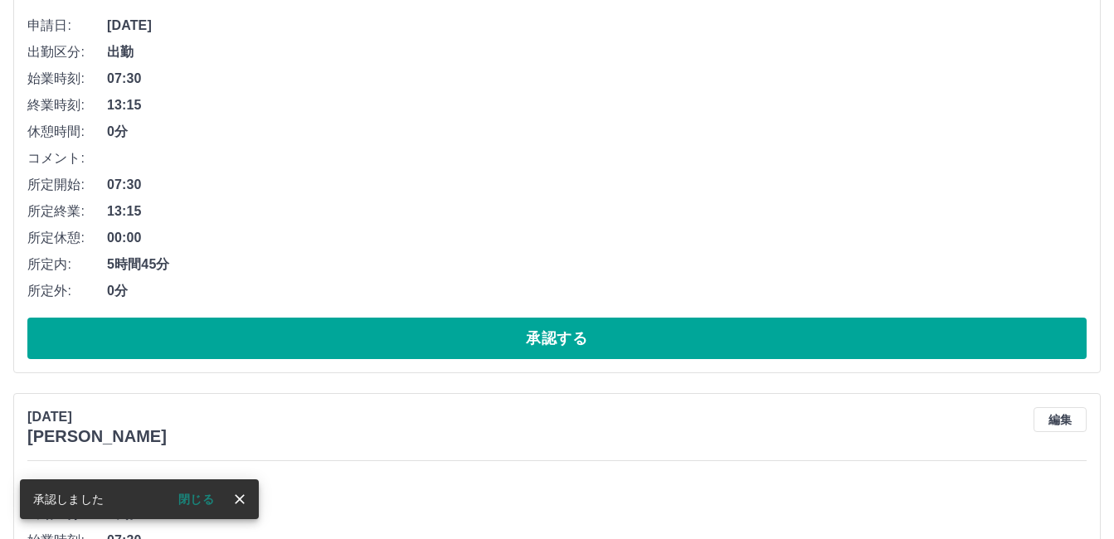
scroll to position [8928, 0]
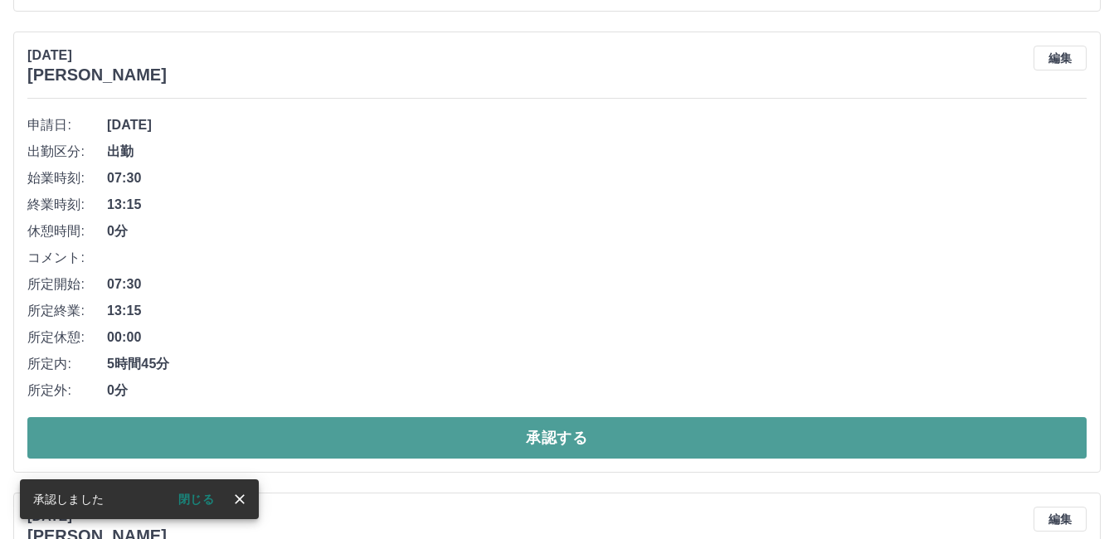
click at [356, 426] on button "承認する" at bounding box center [556, 437] width 1059 height 41
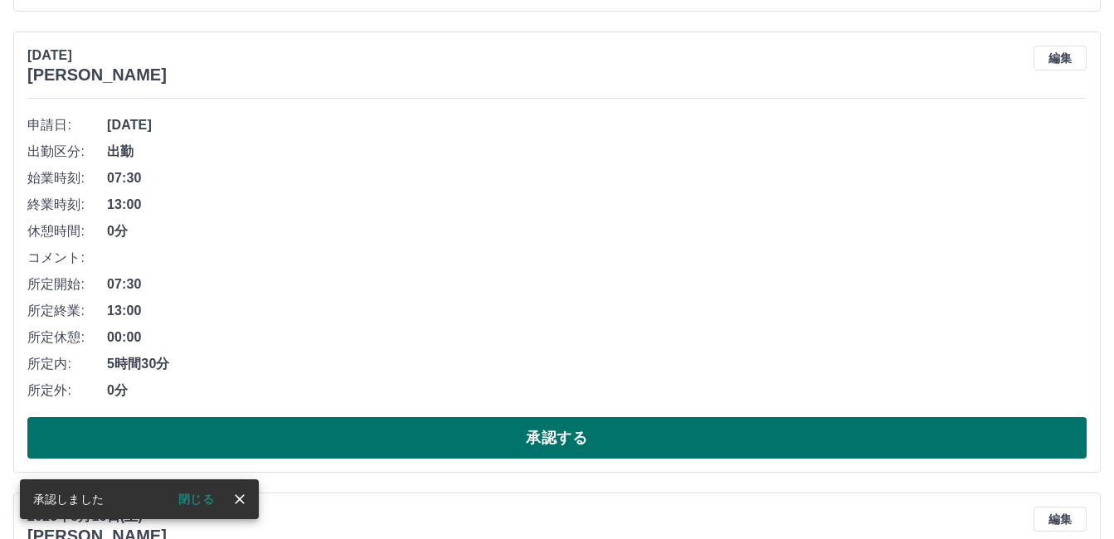
click at [345, 430] on button "承認する" at bounding box center [556, 437] width 1059 height 41
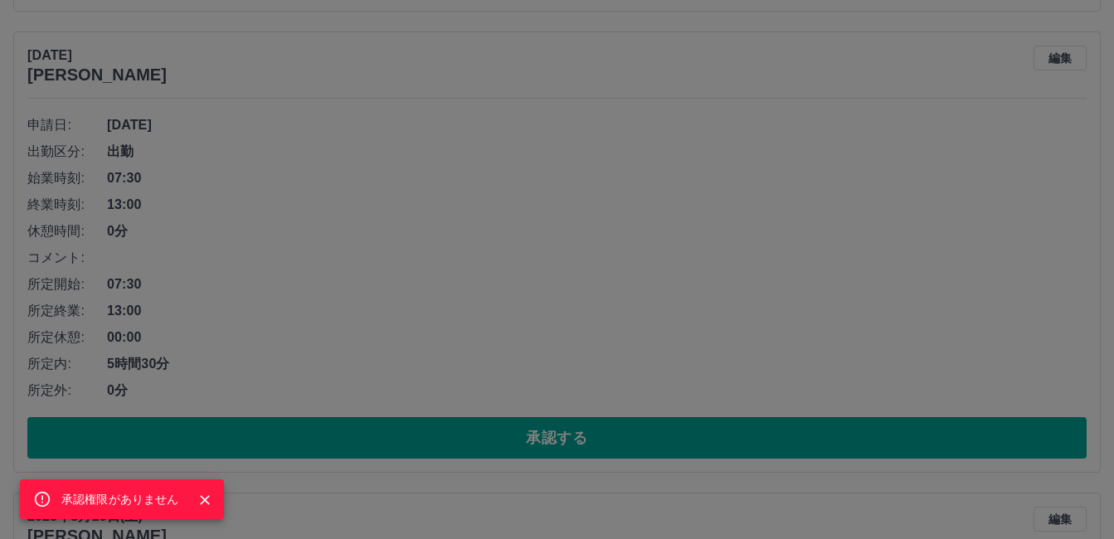
click at [203, 497] on icon "Close" at bounding box center [205, 500] width 17 height 17
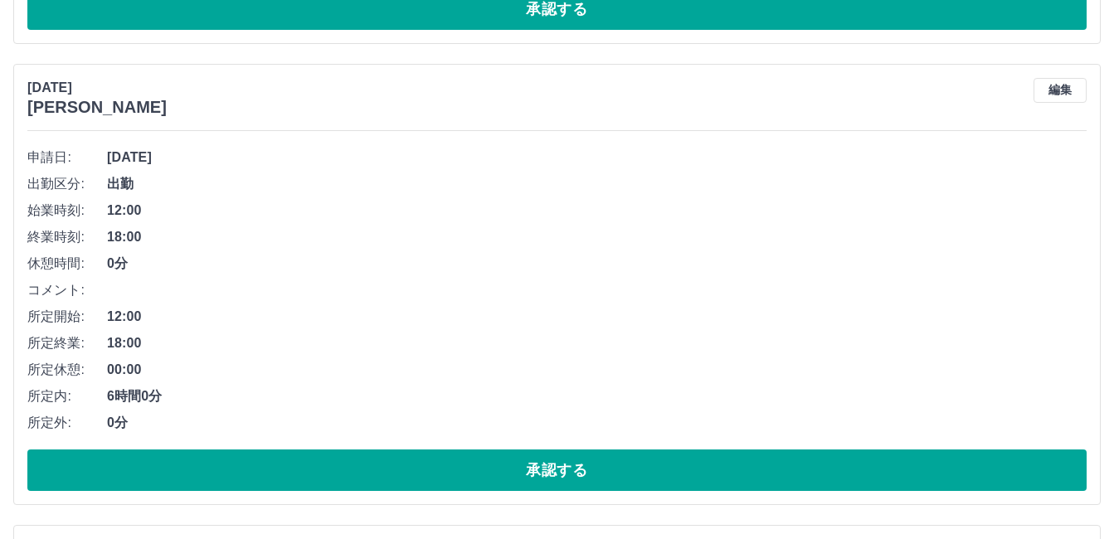
scroll to position [8431, 0]
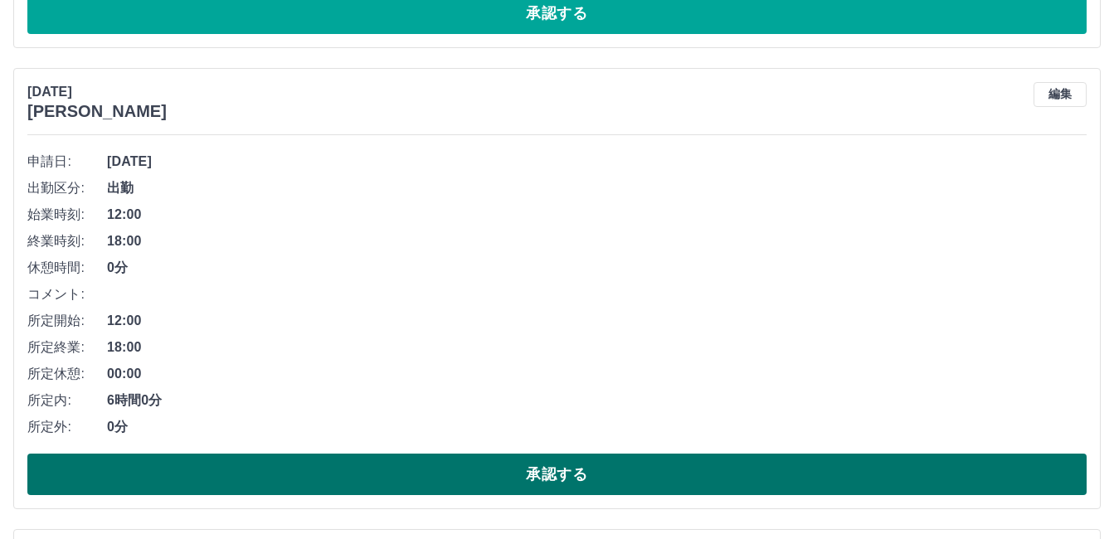
click at [287, 471] on button "承認する" at bounding box center [556, 474] width 1059 height 41
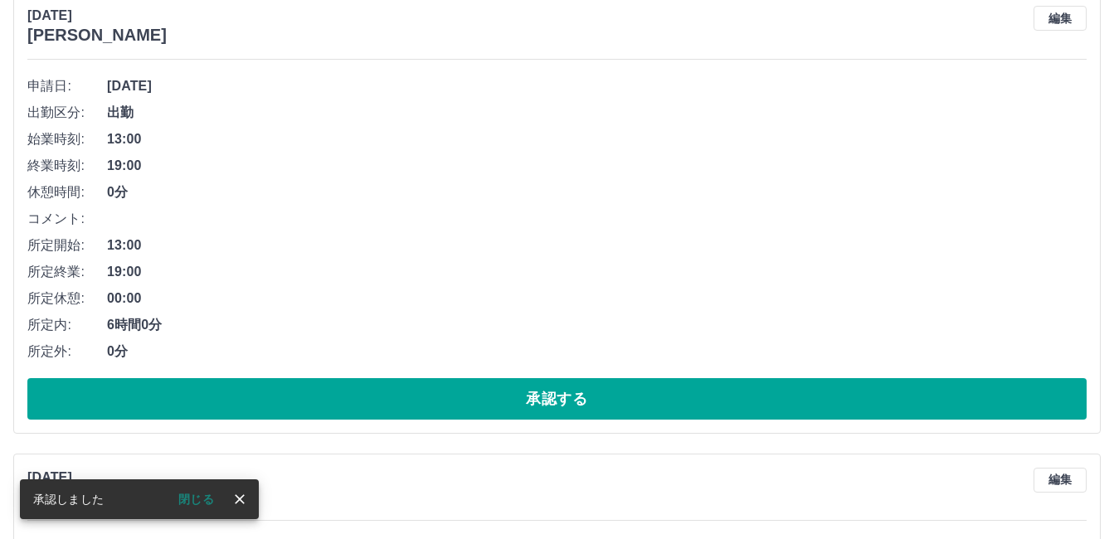
scroll to position [8016, 0]
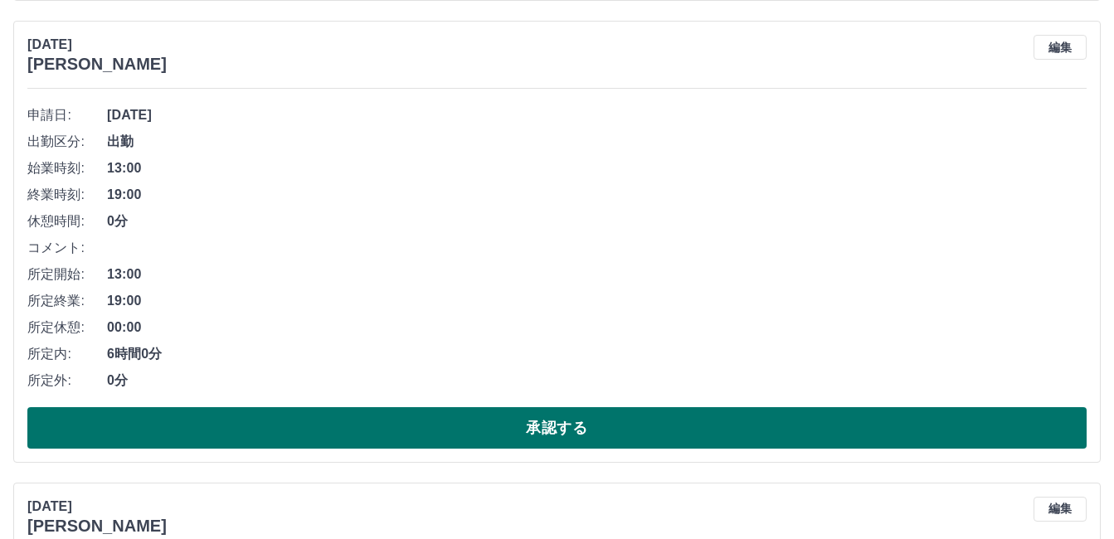
click at [342, 419] on button "承認する" at bounding box center [556, 427] width 1059 height 41
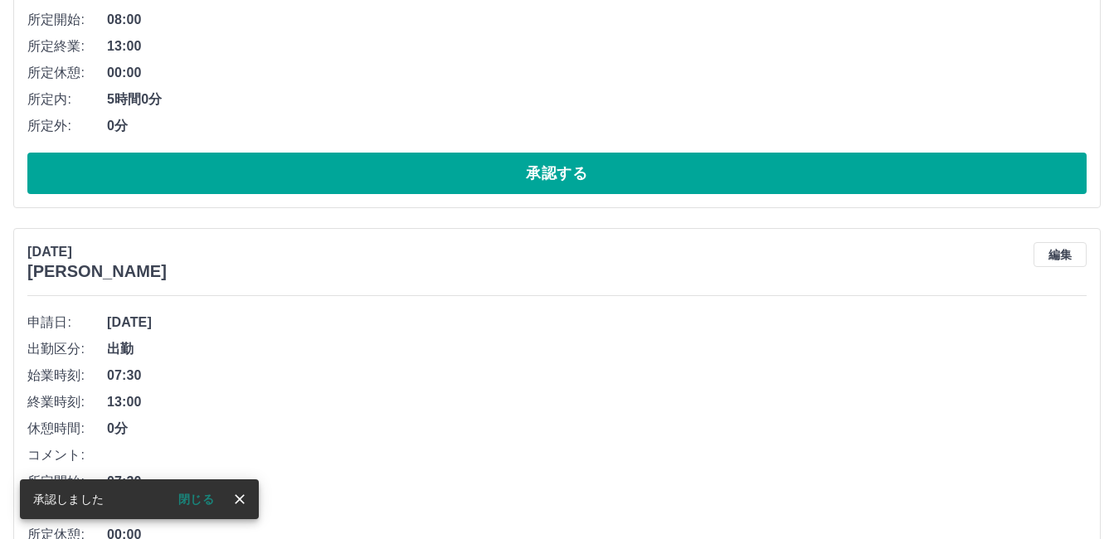
scroll to position [7602, 0]
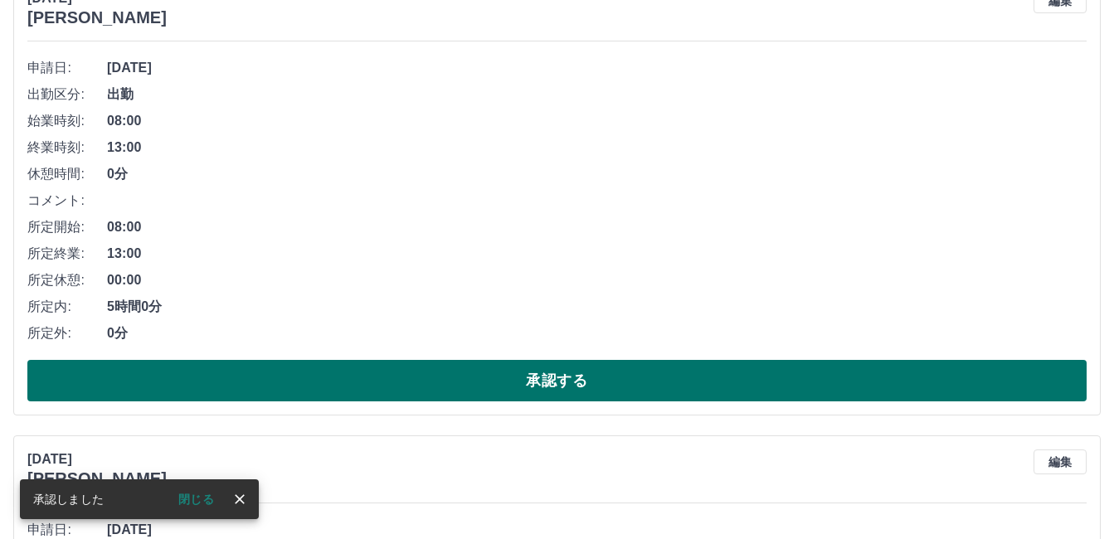
click at [337, 390] on button "承認する" at bounding box center [556, 380] width 1059 height 41
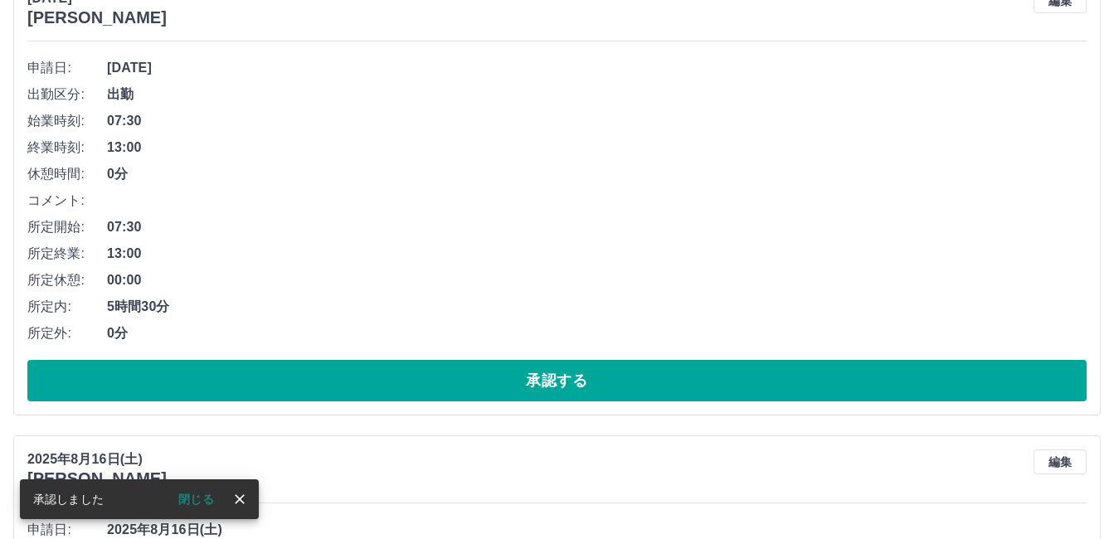
scroll to position [7141, 0]
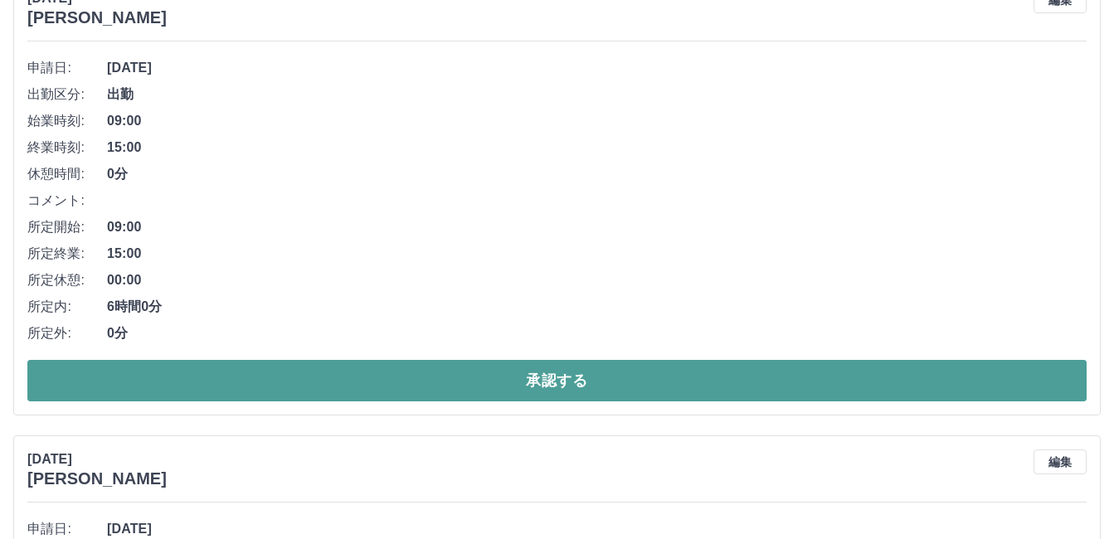
click at [319, 383] on button "承認する" at bounding box center [556, 380] width 1059 height 41
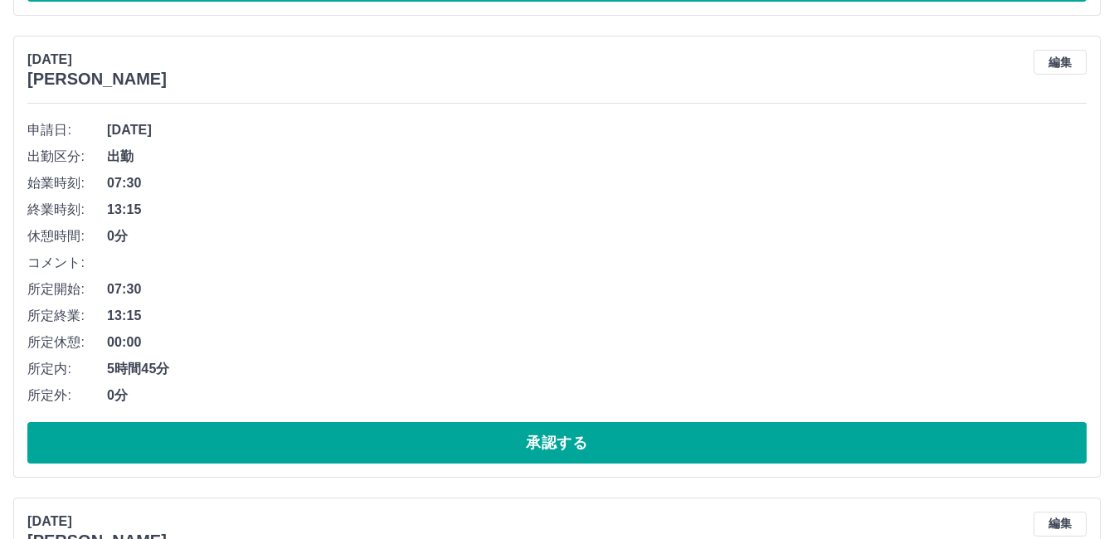
scroll to position [6680, 0]
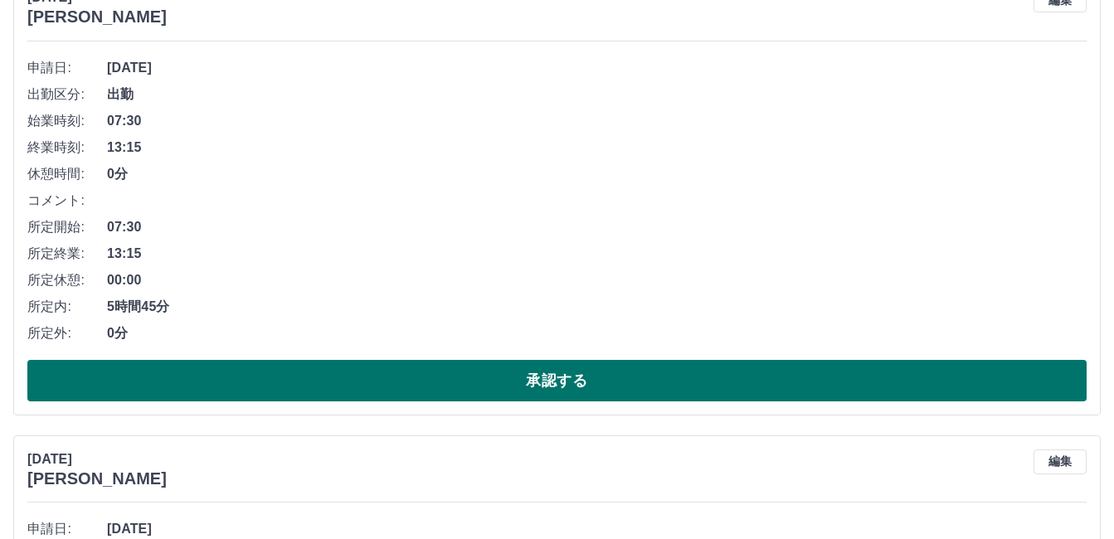
click at [278, 376] on button "承認する" at bounding box center [556, 380] width 1059 height 41
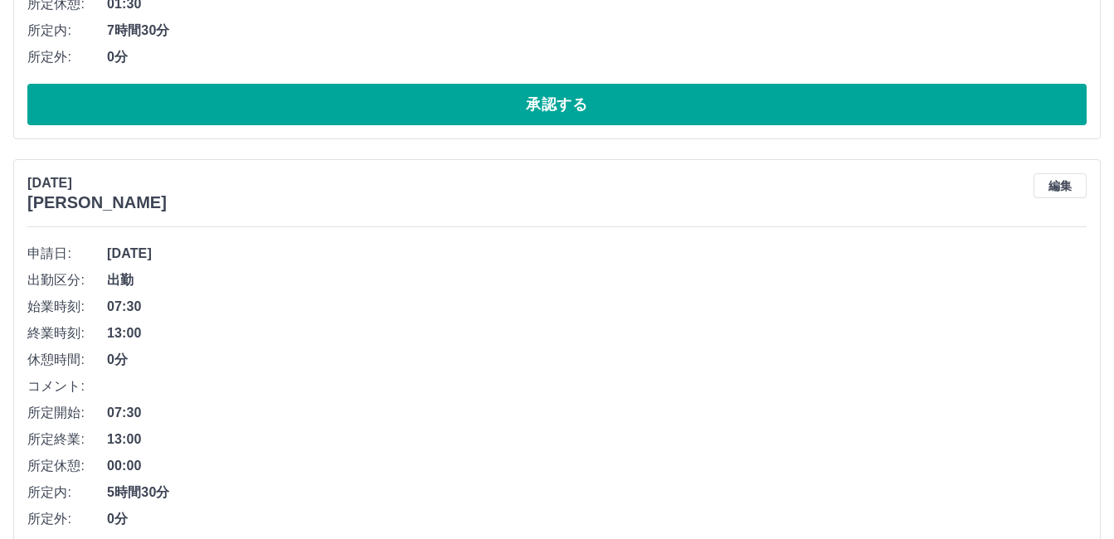
scroll to position [6632, 0]
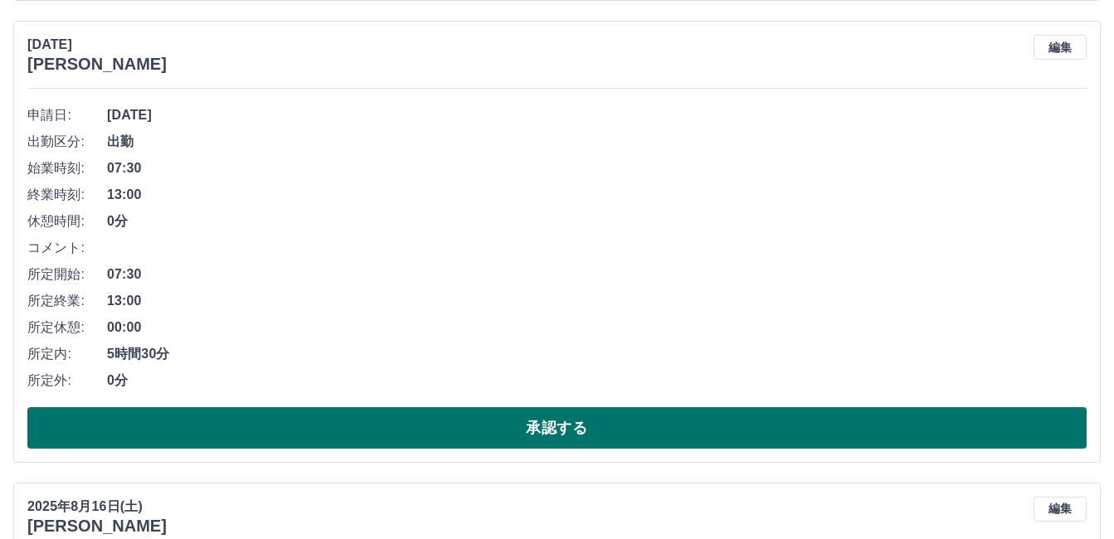
click at [226, 414] on button "承認する" at bounding box center [556, 427] width 1059 height 41
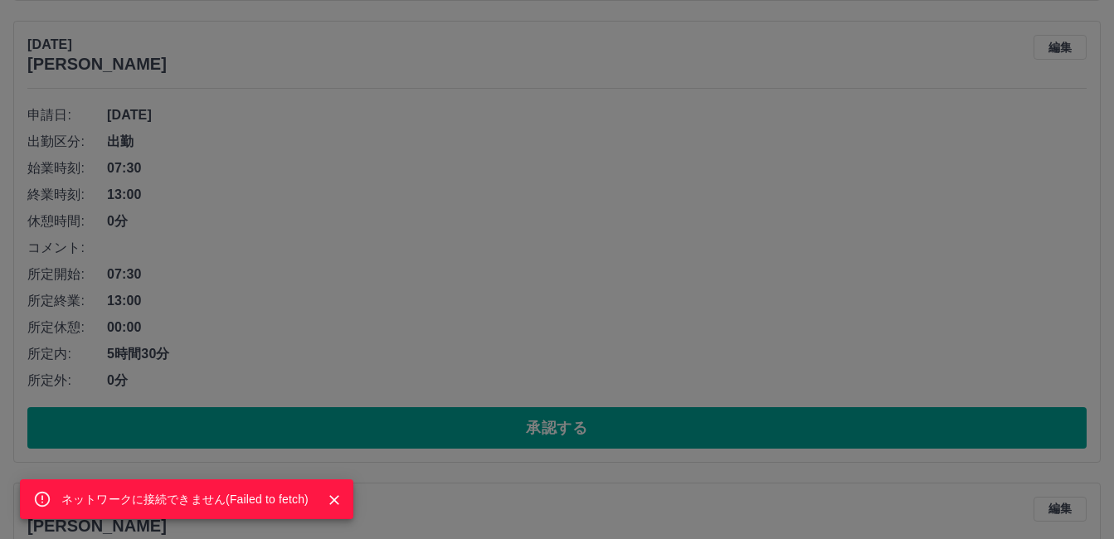
click at [333, 499] on icon "Close" at bounding box center [334, 500] width 10 height 10
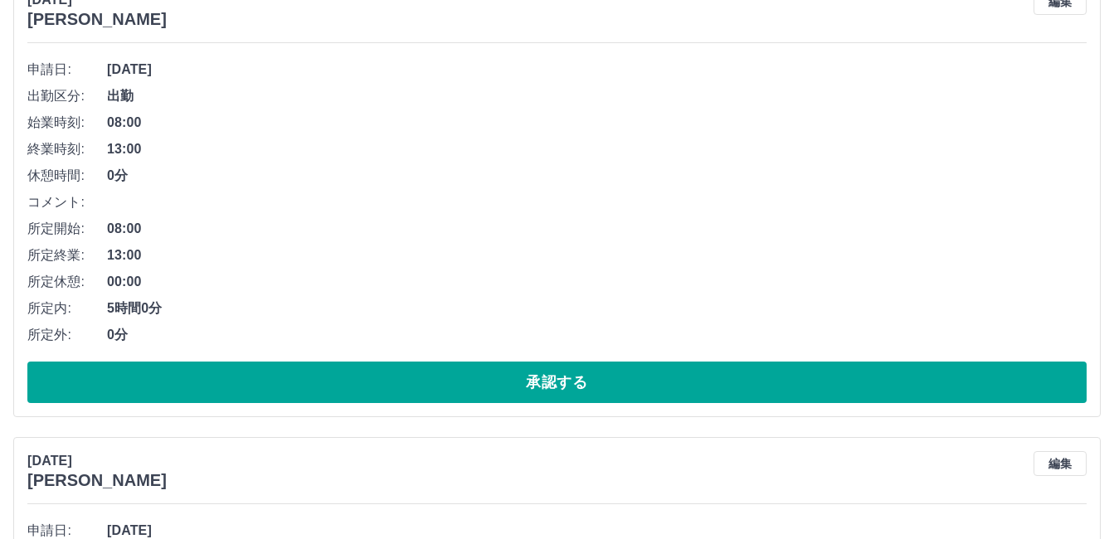
scroll to position [5720, 0]
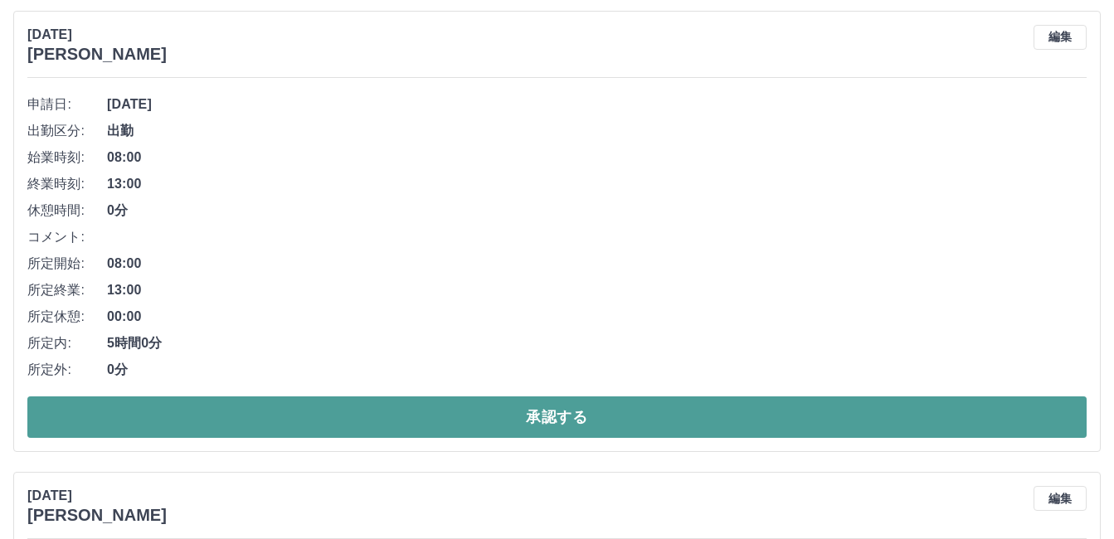
click at [260, 420] on button "承認する" at bounding box center [556, 416] width 1059 height 41
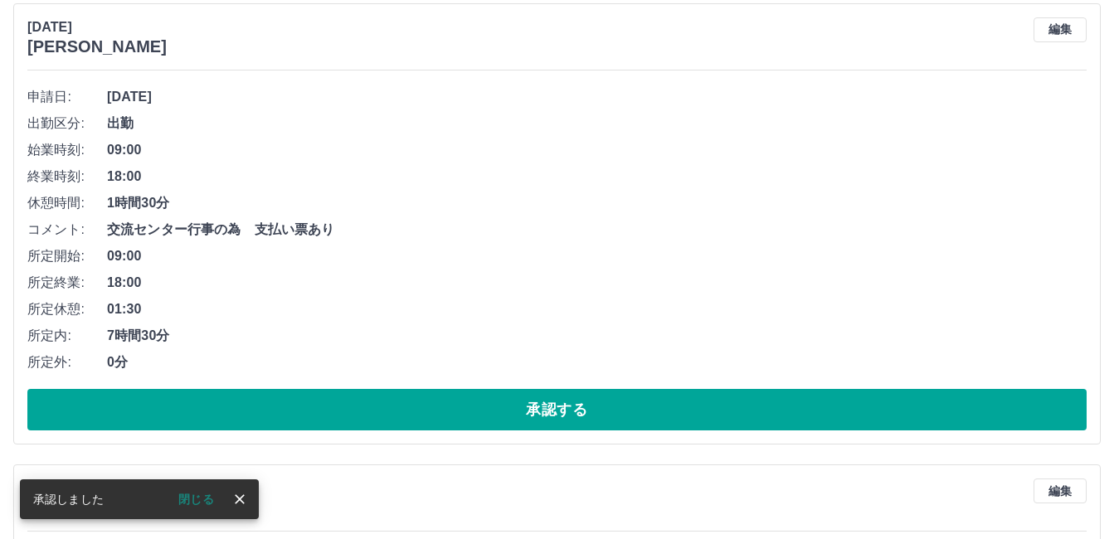
scroll to position [5757, 0]
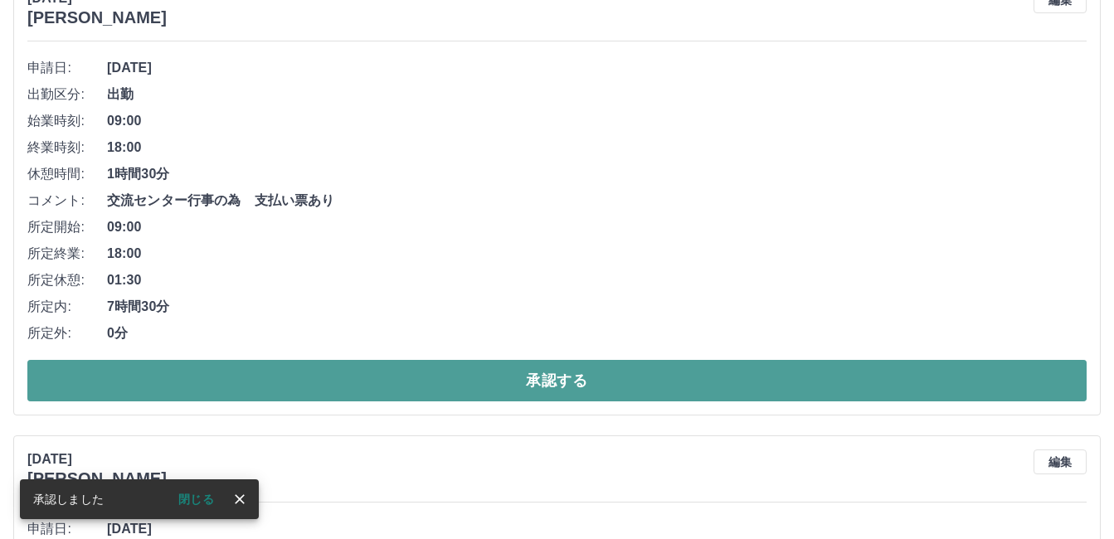
click at [258, 387] on button "承認する" at bounding box center [556, 380] width 1059 height 41
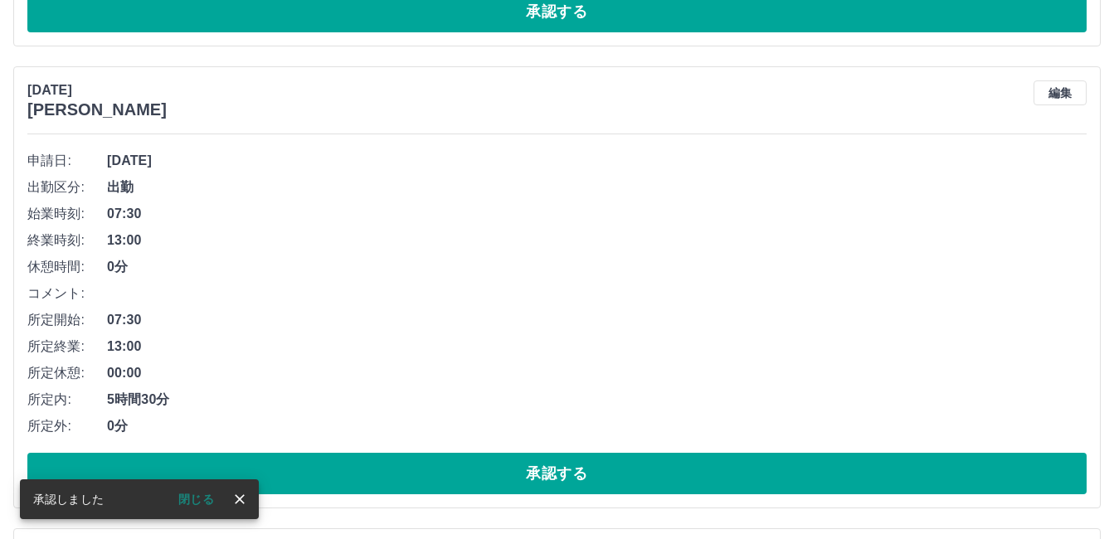
scroll to position [5213, 0]
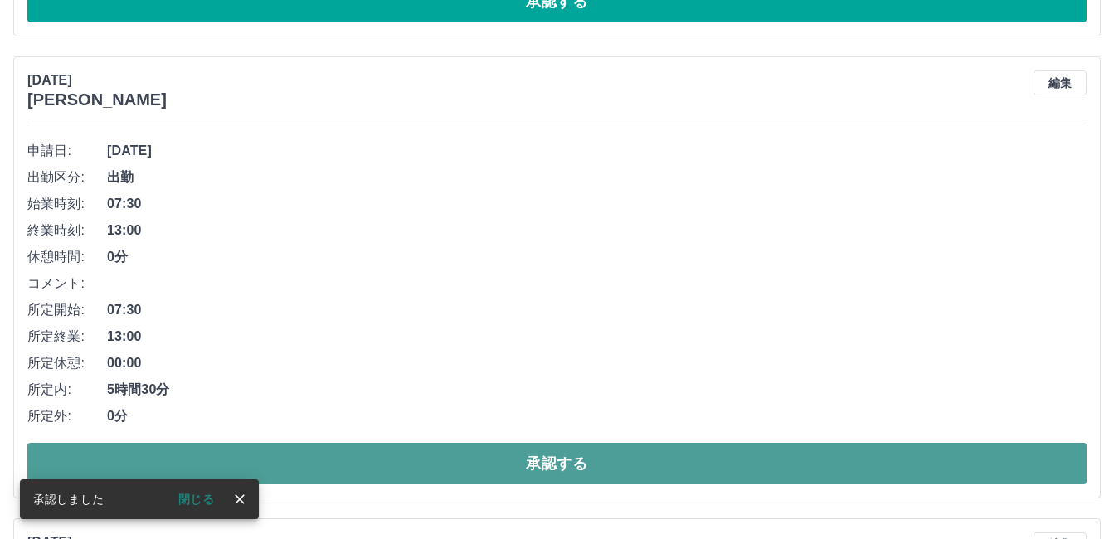
click at [261, 454] on button "承認する" at bounding box center [556, 463] width 1059 height 41
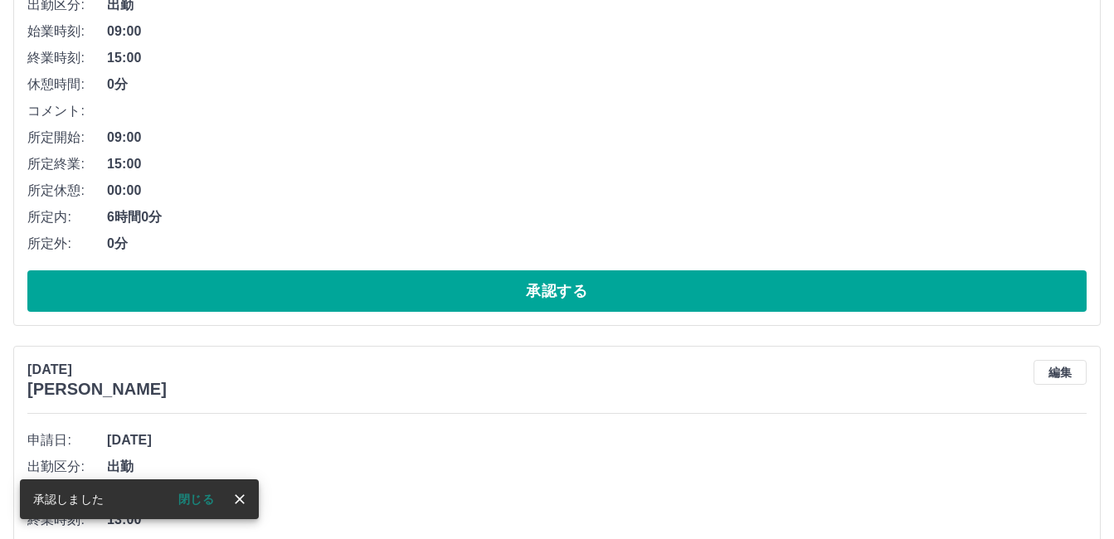
scroll to position [4798, 0]
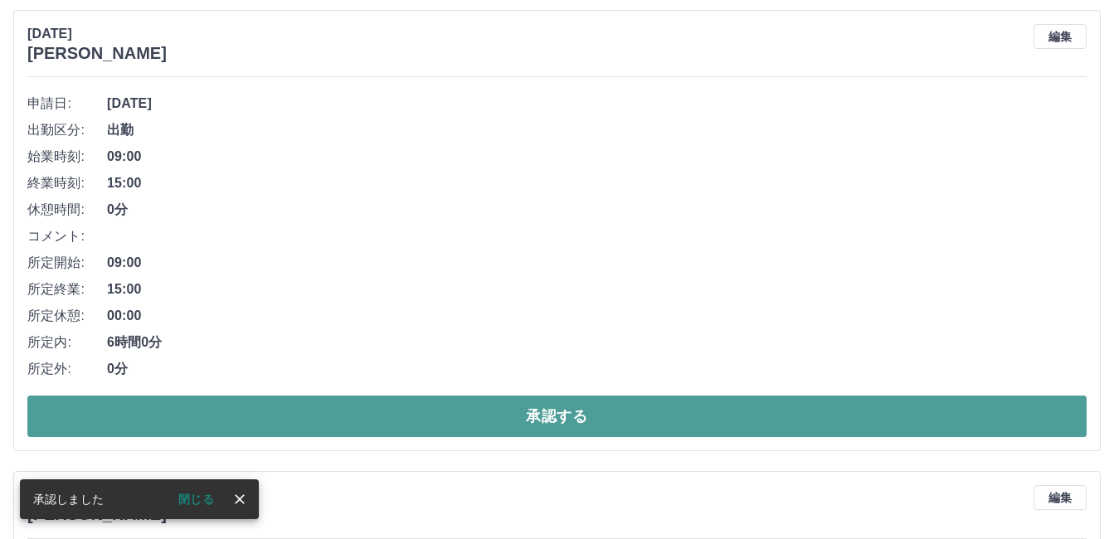
click at [291, 416] on button "承認する" at bounding box center [556, 416] width 1059 height 41
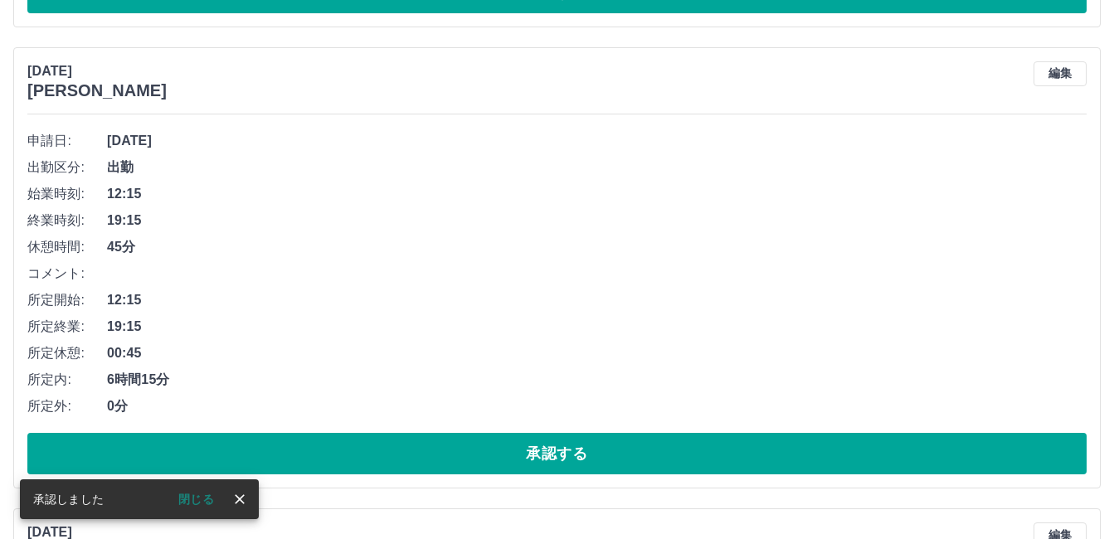
scroll to position [4337, 0]
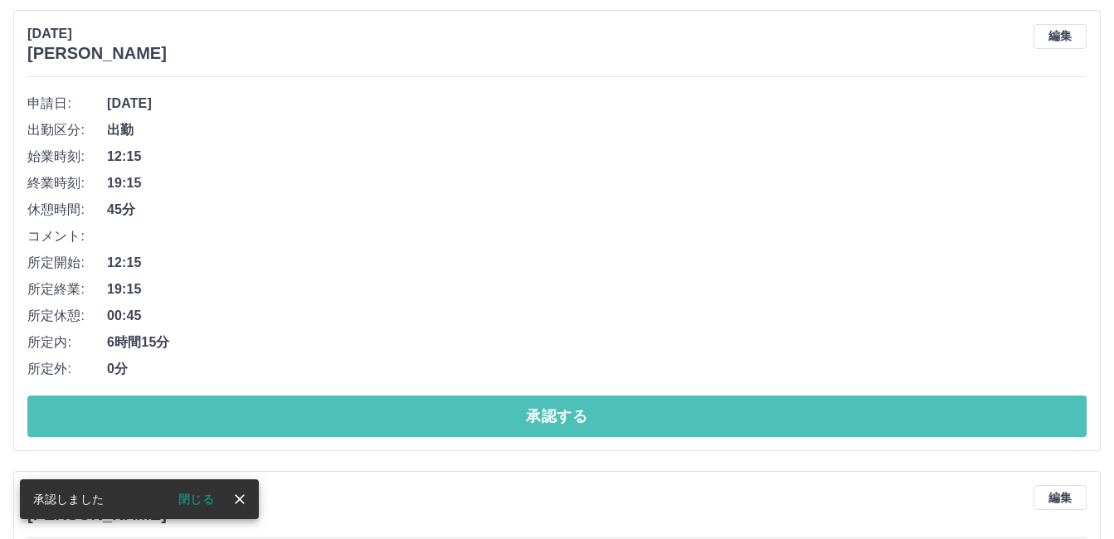
click at [297, 414] on button "承認する" at bounding box center [556, 416] width 1059 height 41
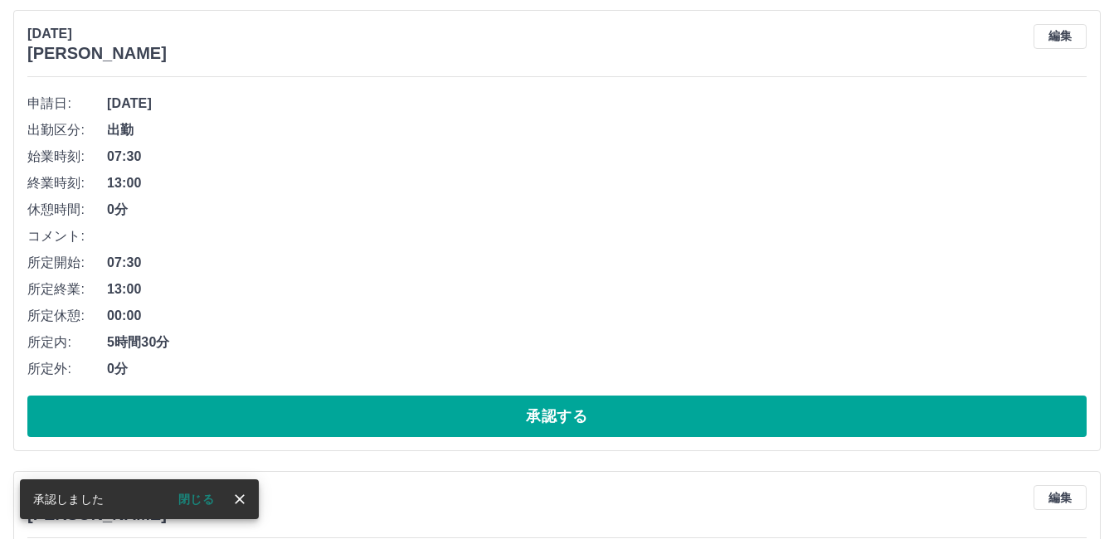
scroll to position [3876, 0]
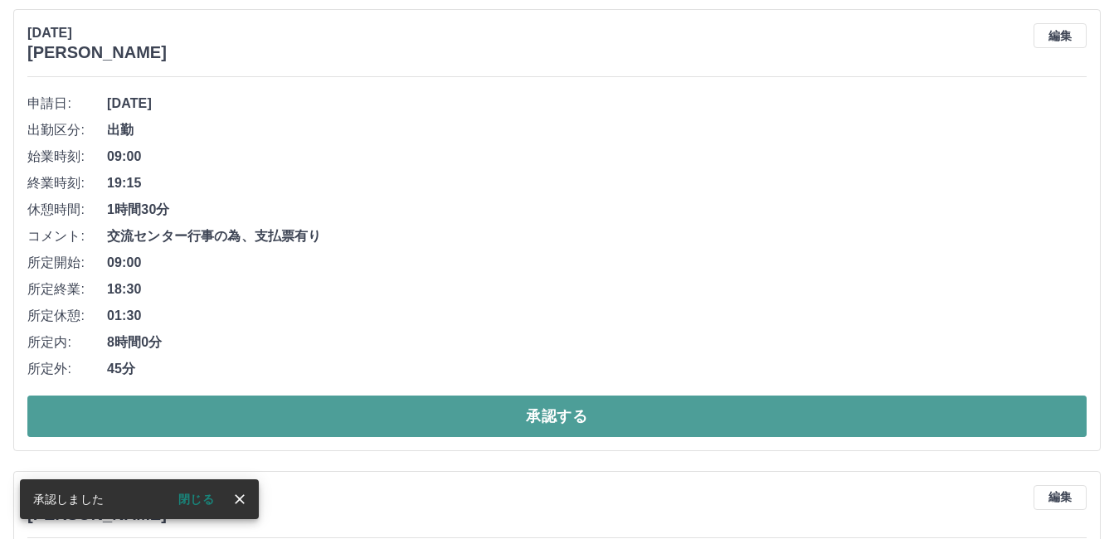
click at [294, 413] on button "承認する" at bounding box center [556, 416] width 1059 height 41
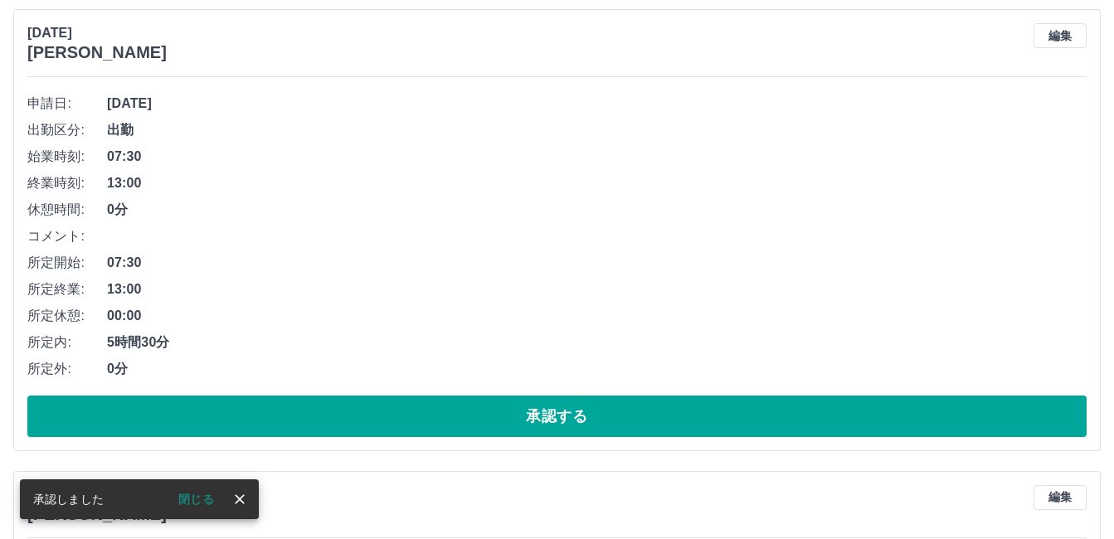
scroll to position [3414, 0]
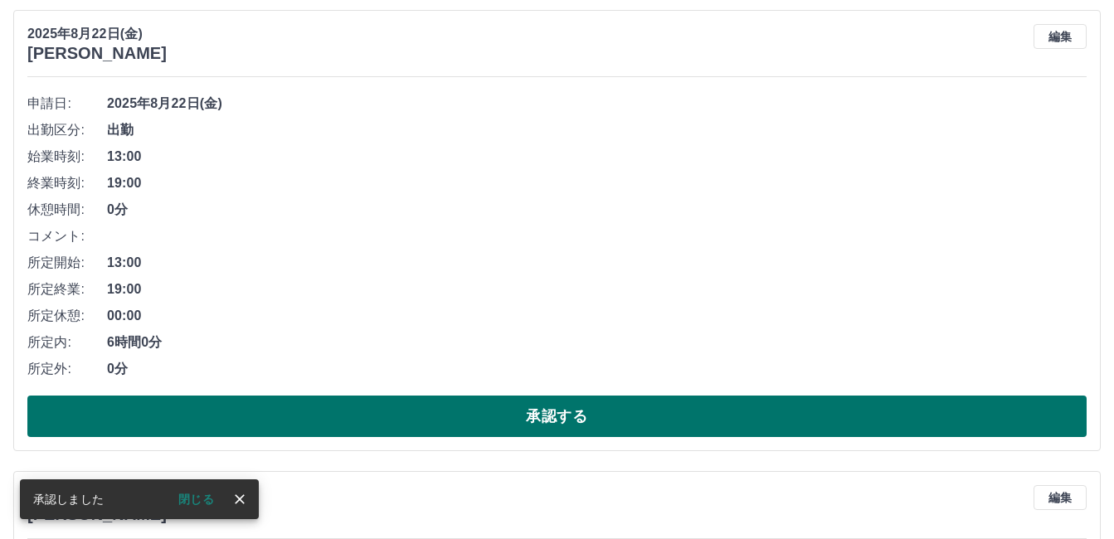
click at [291, 414] on button "承認する" at bounding box center [556, 416] width 1059 height 41
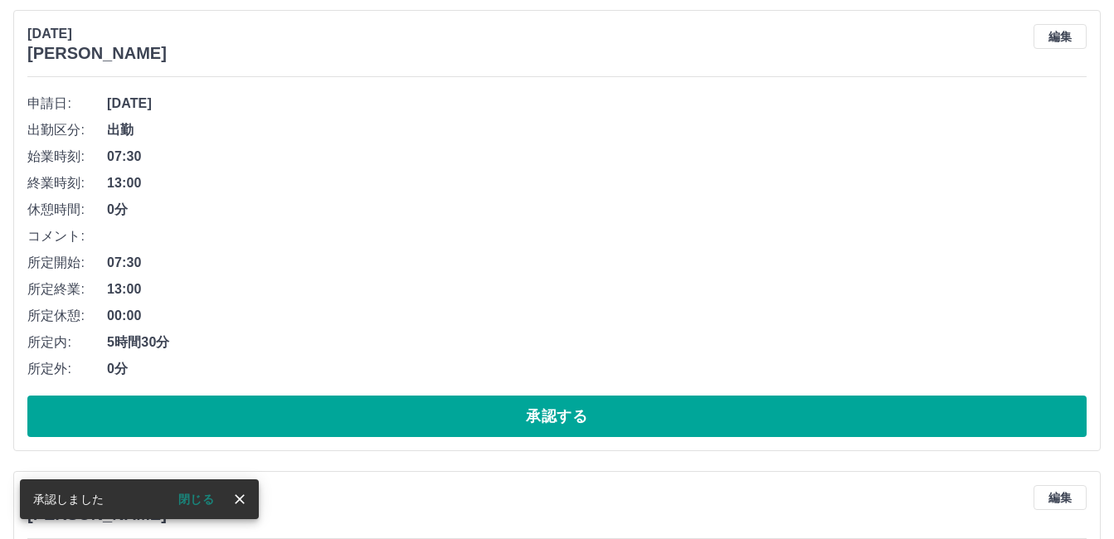
scroll to position [2953, 0]
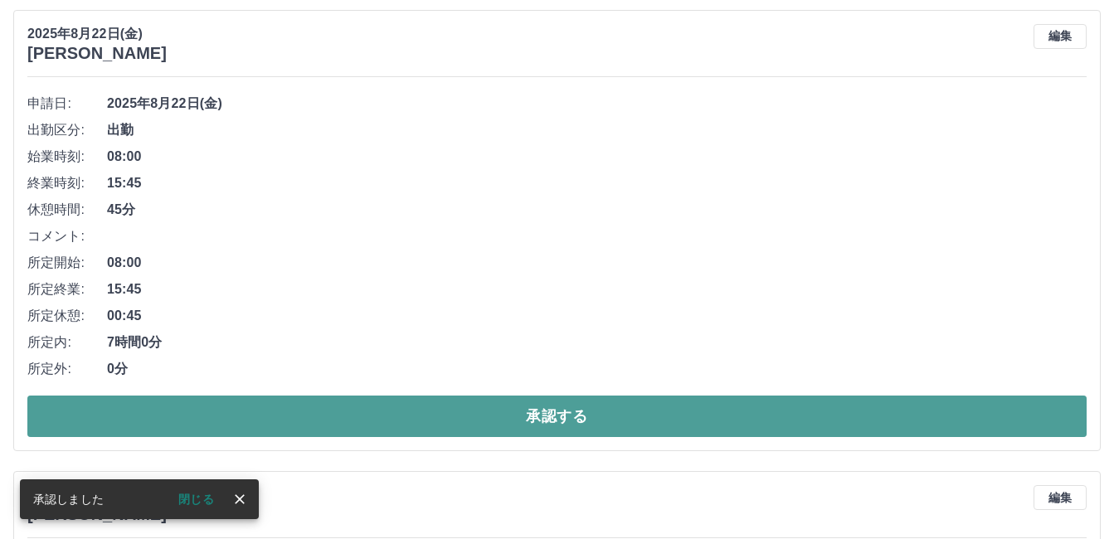
click at [281, 416] on button "承認する" at bounding box center [556, 416] width 1059 height 41
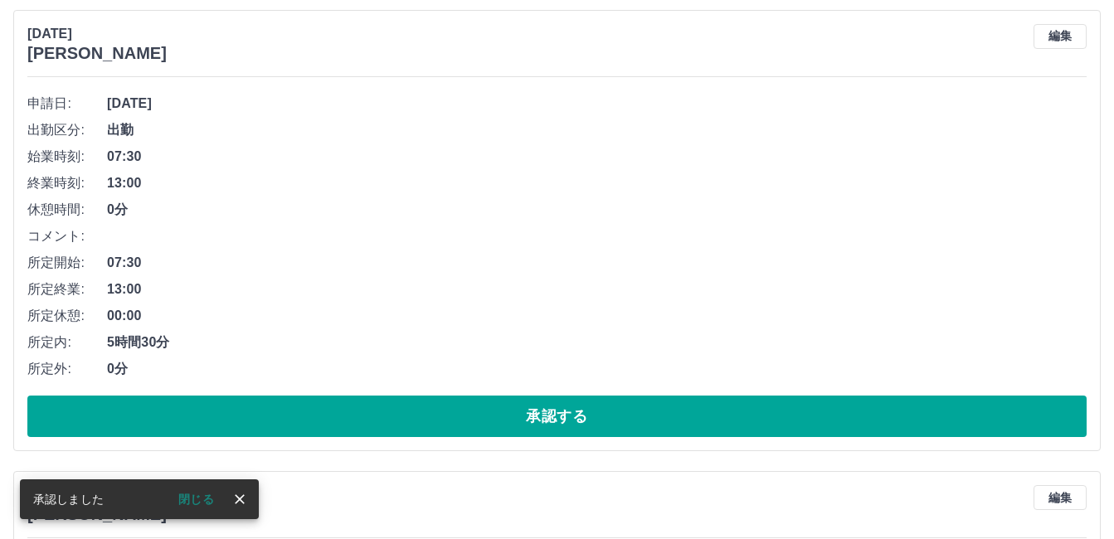
scroll to position [2492, 0]
click at [281, 416] on button "承認する" at bounding box center [556, 416] width 1059 height 41
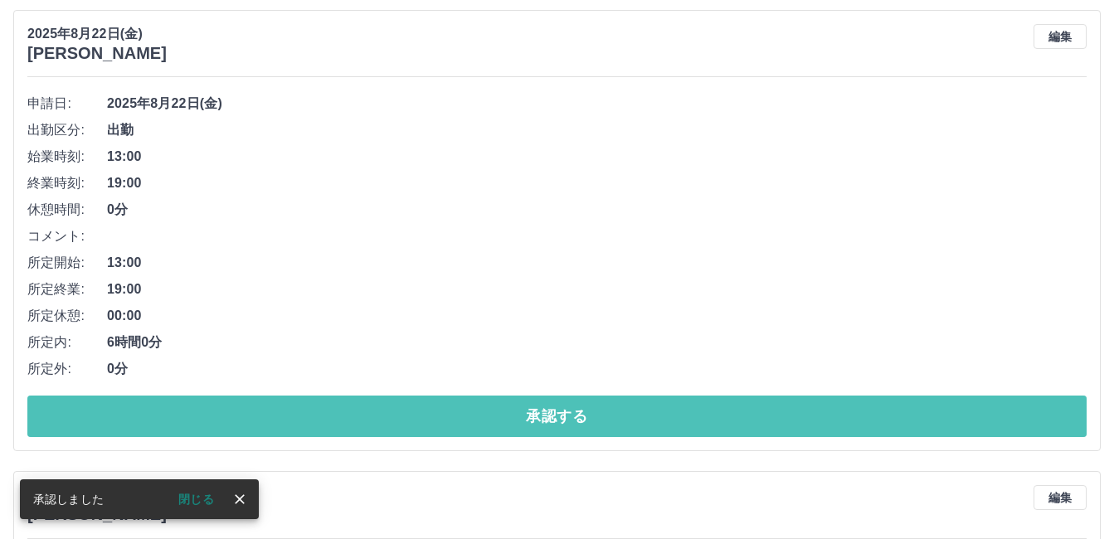
click at [281, 416] on button "承認する" at bounding box center [556, 416] width 1059 height 41
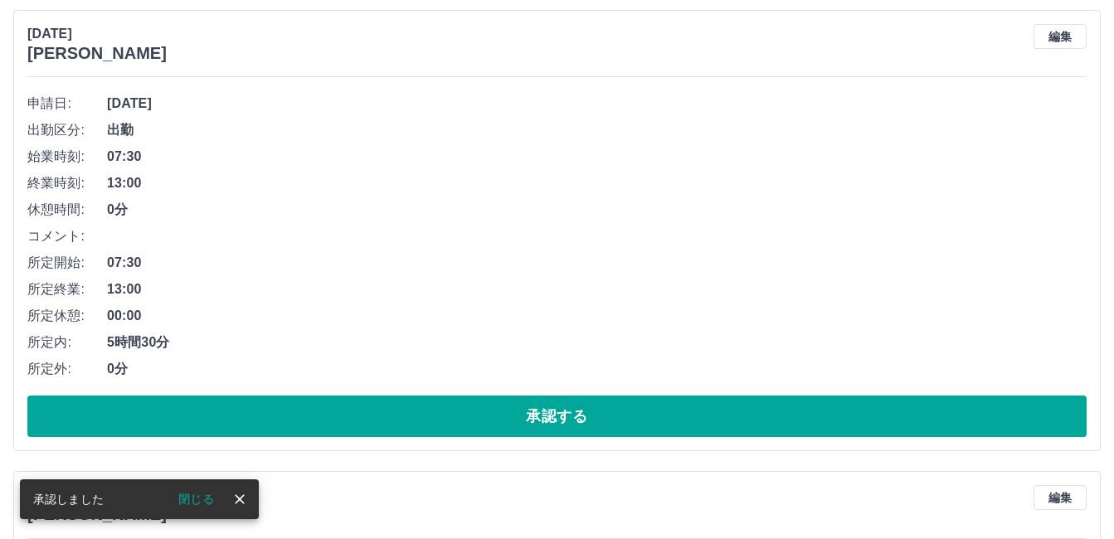
scroll to position [1570, 0]
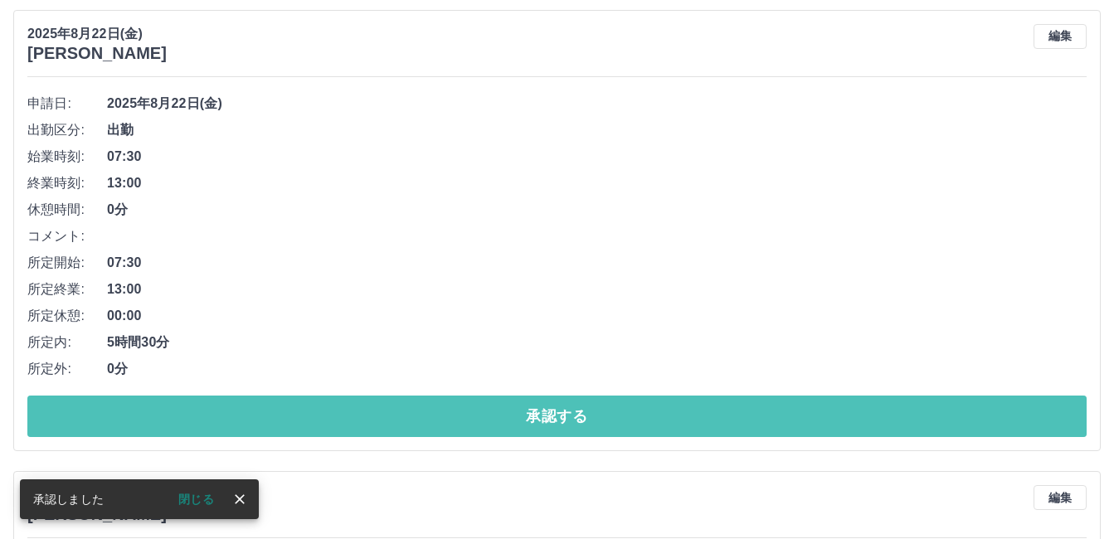
click at [281, 415] on button "承認する" at bounding box center [556, 416] width 1059 height 41
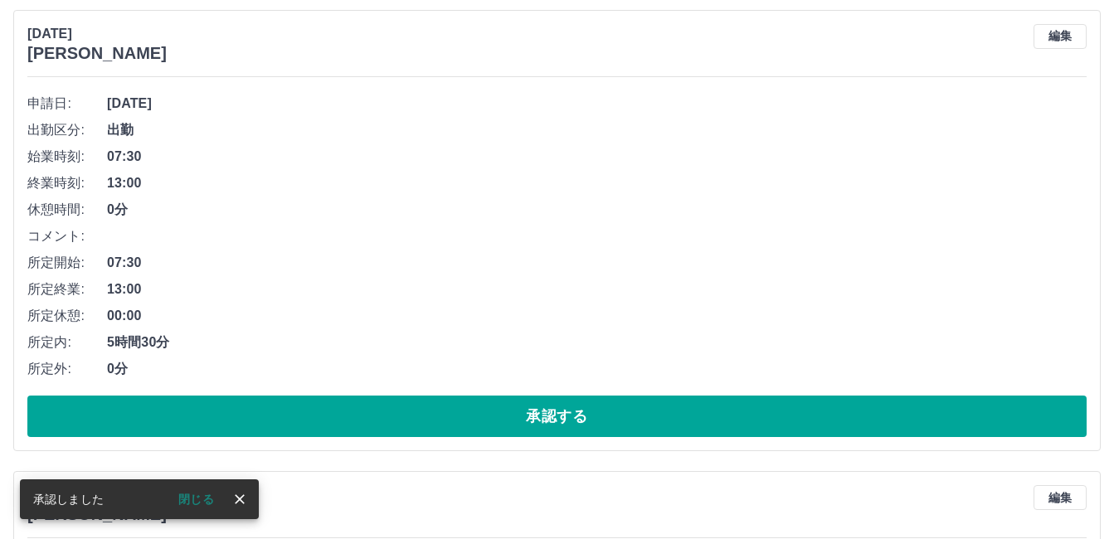
scroll to position [1109, 0]
click at [281, 415] on button "承認する" at bounding box center [556, 416] width 1059 height 41
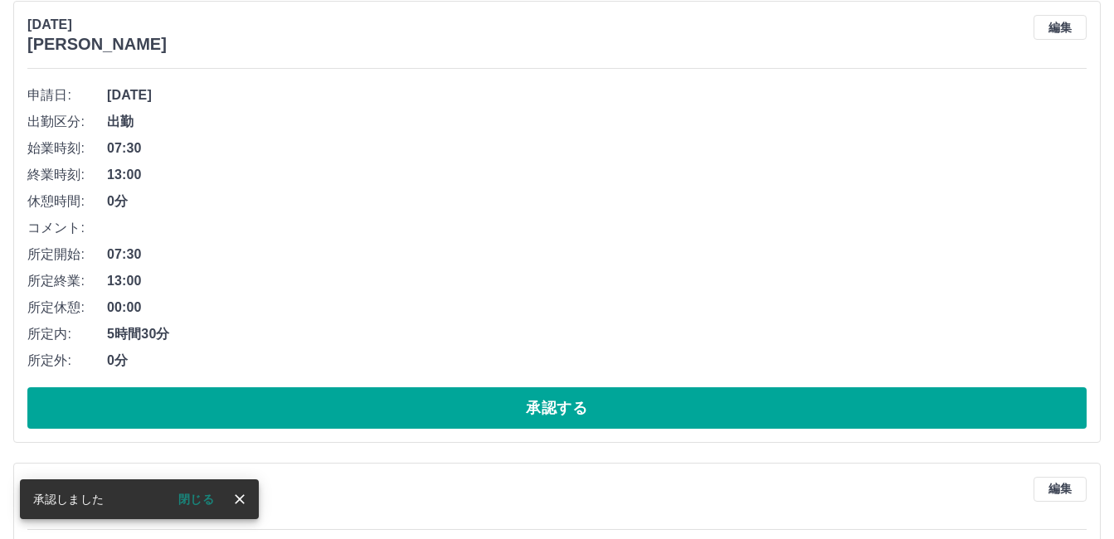
scroll to position [1144, 0]
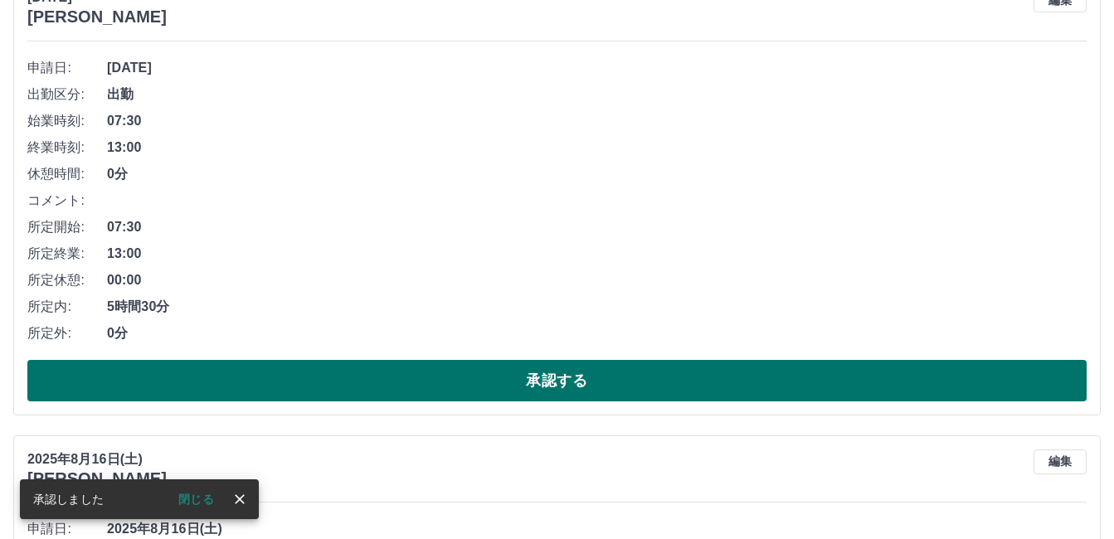
click at [279, 386] on button "承認する" at bounding box center [556, 380] width 1059 height 41
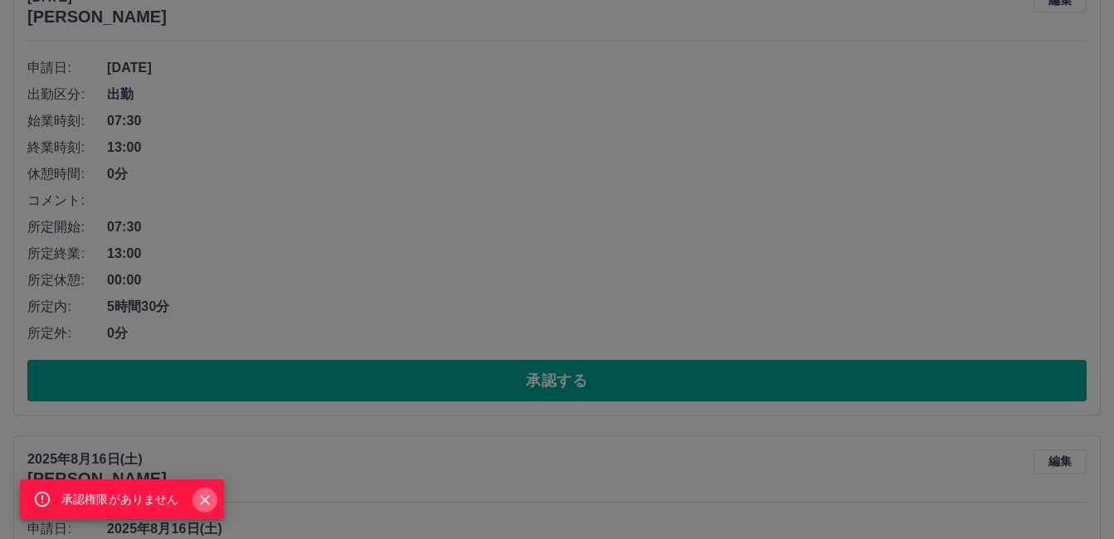
click at [202, 502] on icon "Close" at bounding box center [205, 500] width 10 height 10
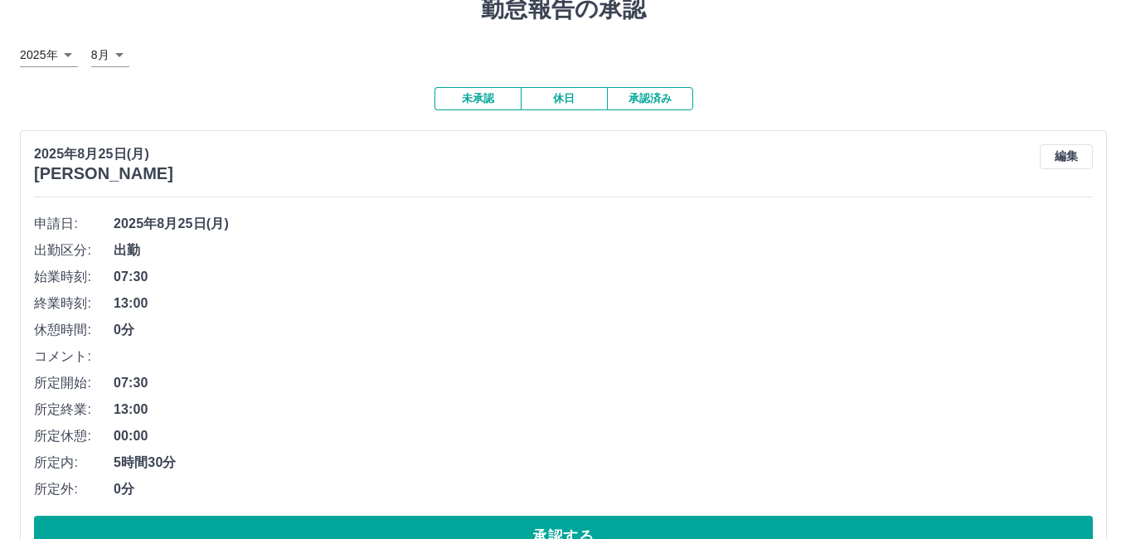
scroll to position [0, 0]
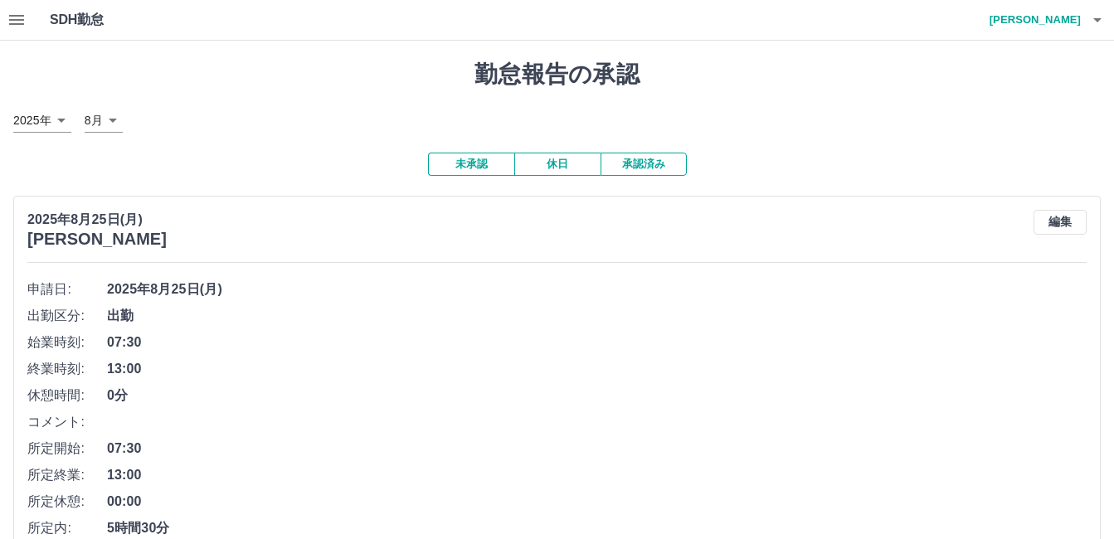
click at [1094, 18] on icon "button" at bounding box center [1097, 20] width 8 height 4
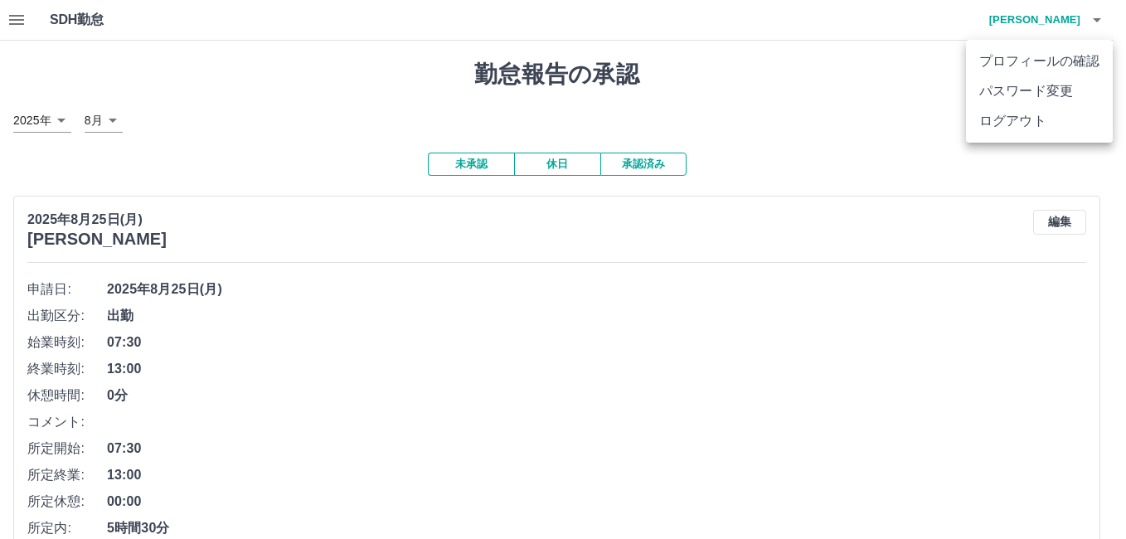
click at [1045, 123] on li "ログアウト" at bounding box center [1039, 121] width 147 height 30
